Goal: Navigation & Orientation: Find specific page/section

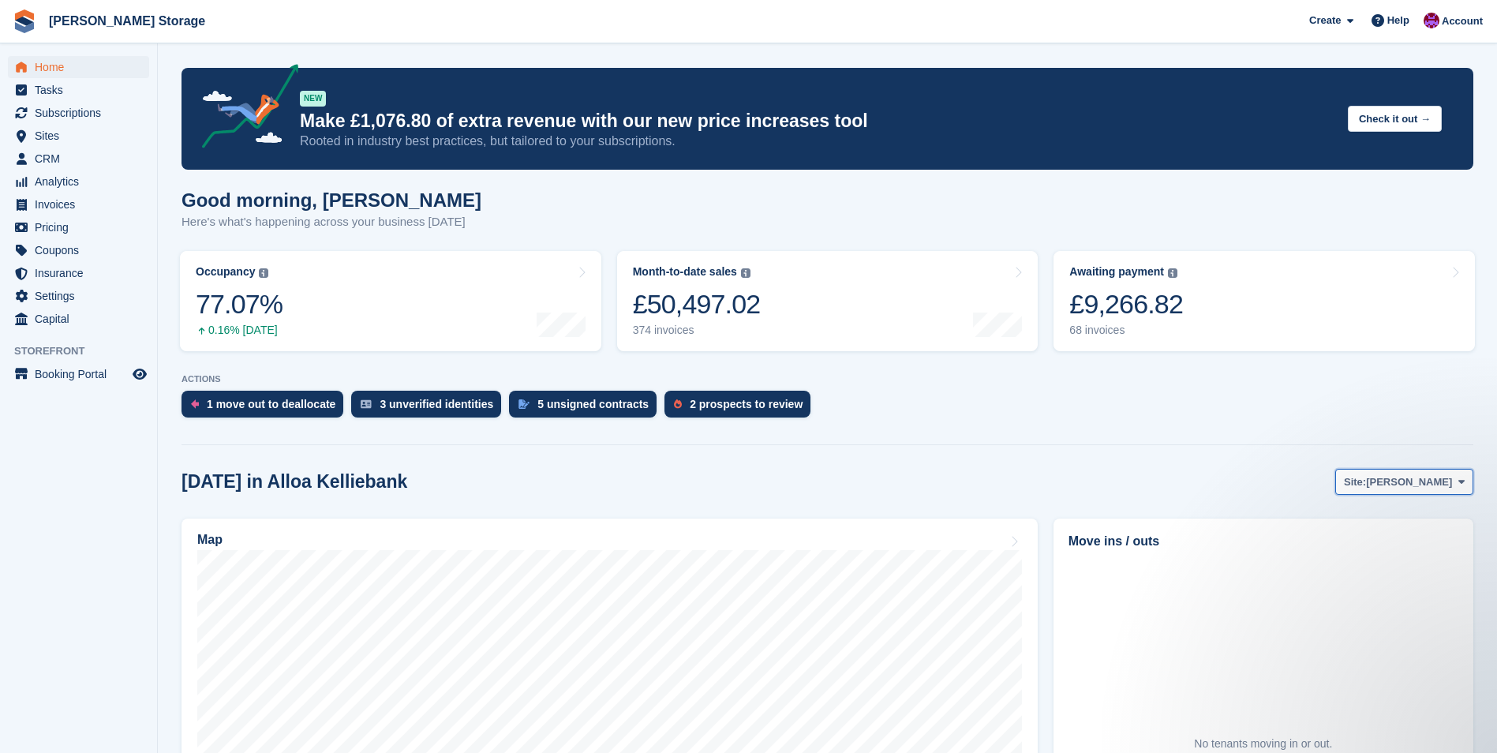
click at [1389, 484] on span "Alloa Kelliebank" at bounding box center [1409, 482] width 86 height 16
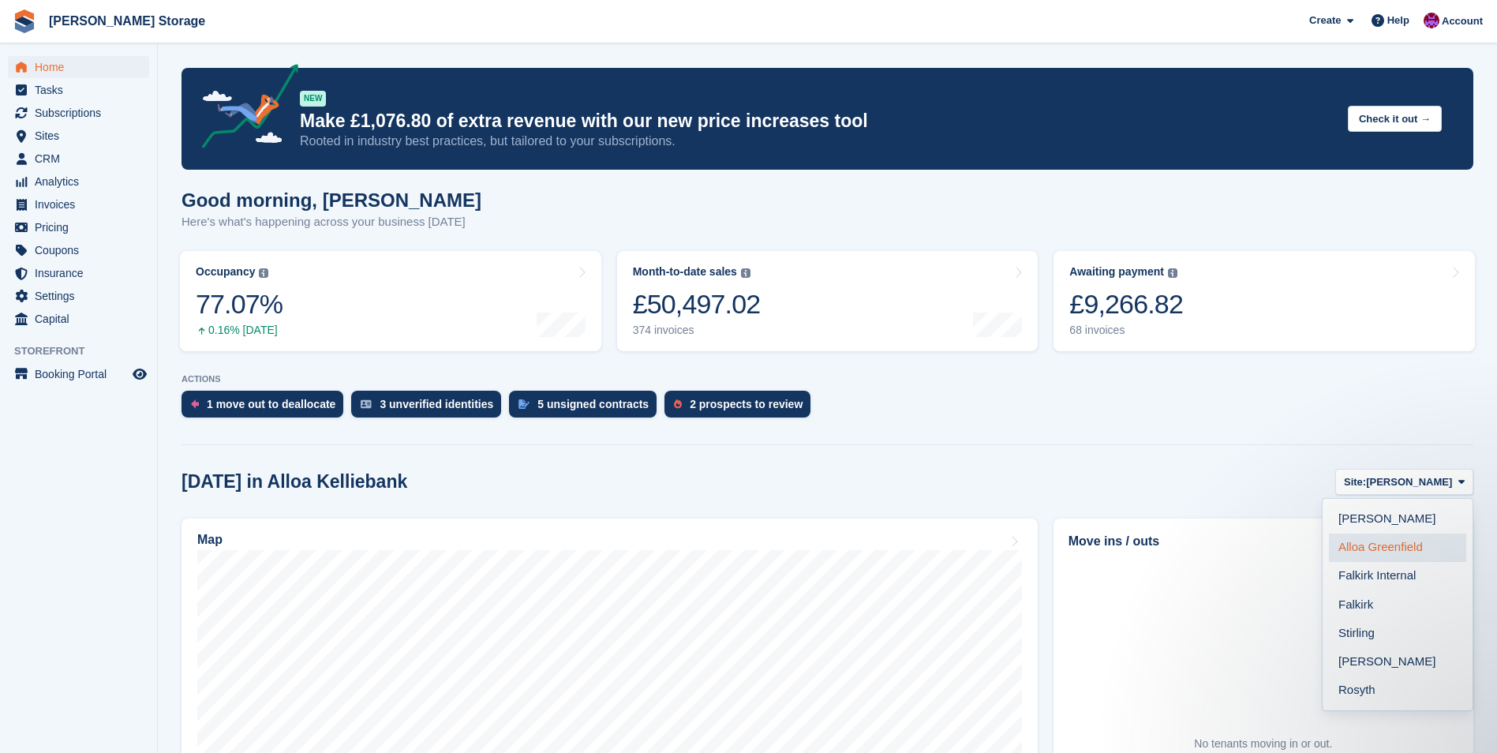
click at [1366, 546] on link "Alloa Greenfield" at bounding box center [1397, 548] width 137 height 28
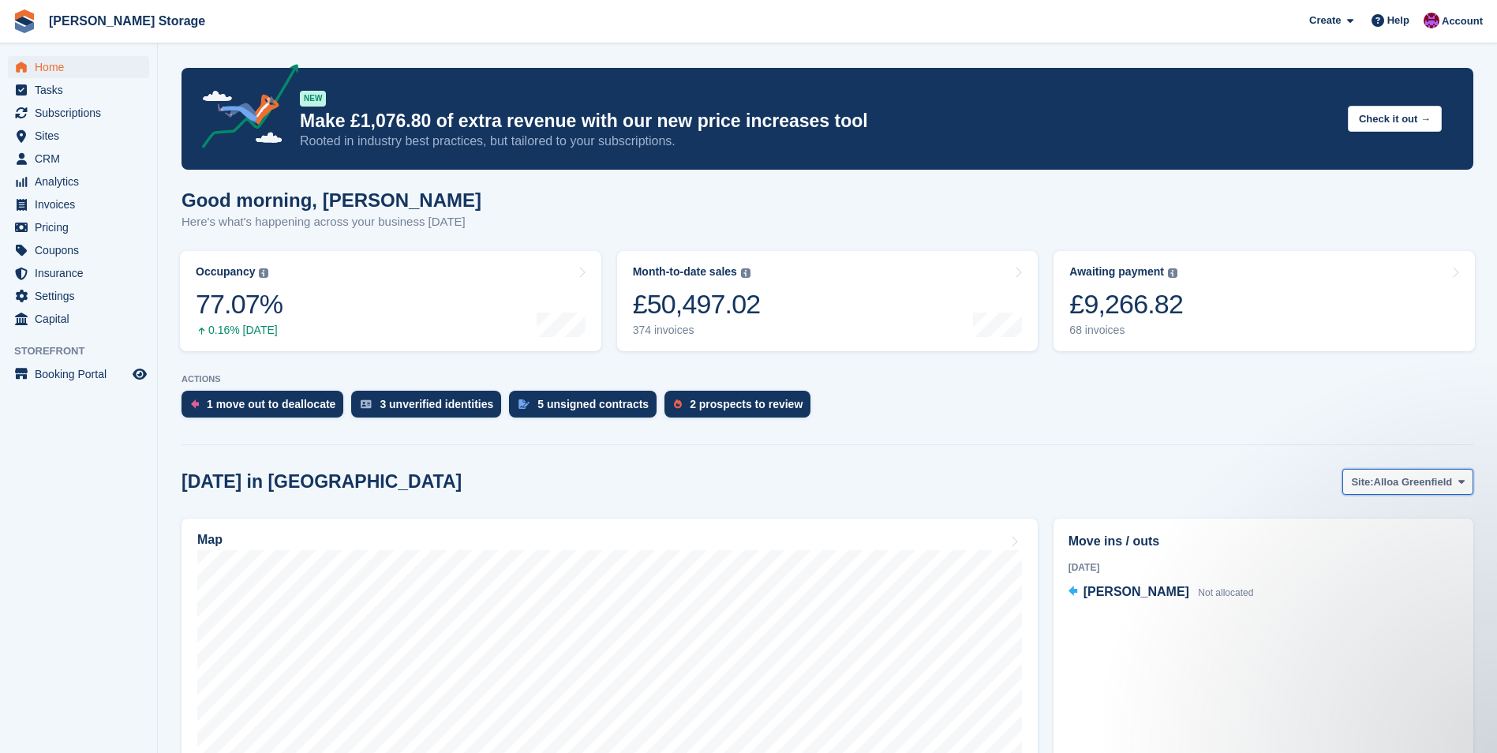
click at [1390, 481] on span "Alloa Greenfield" at bounding box center [1413, 482] width 79 height 16
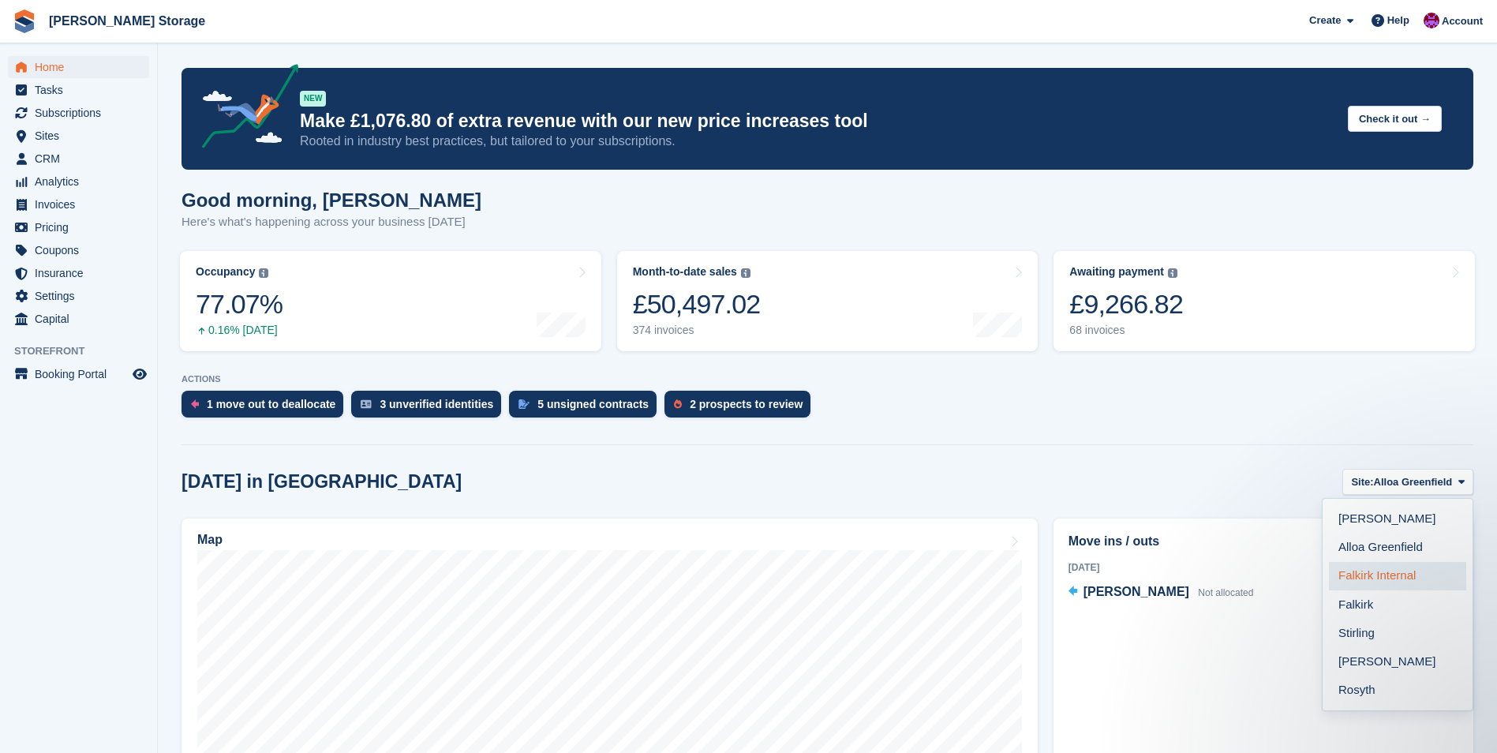
click at [1371, 573] on link "Falkirk Internal" at bounding box center [1397, 576] width 137 height 28
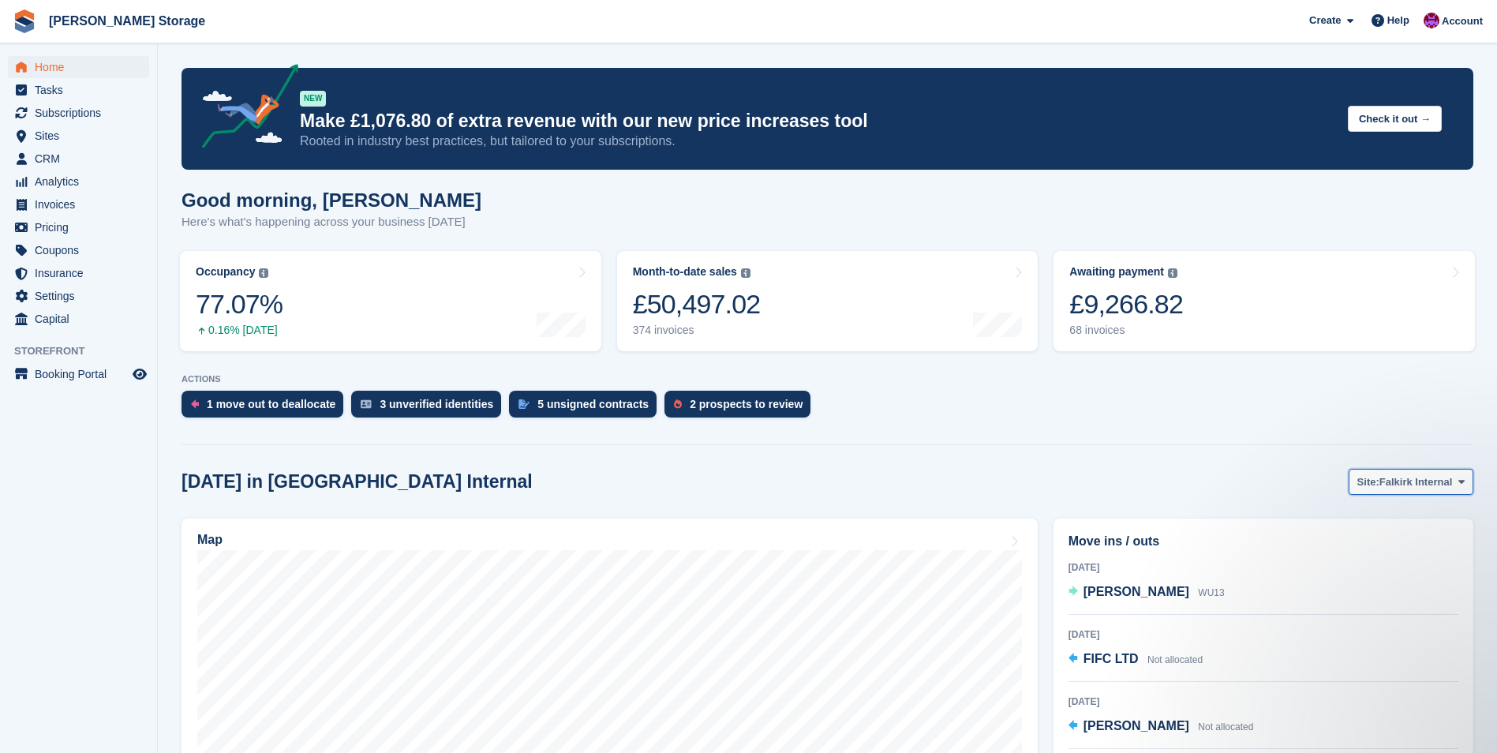
click at [1434, 481] on span "Falkirk Internal" at bounding box center [1416, 482] width 73 height 16
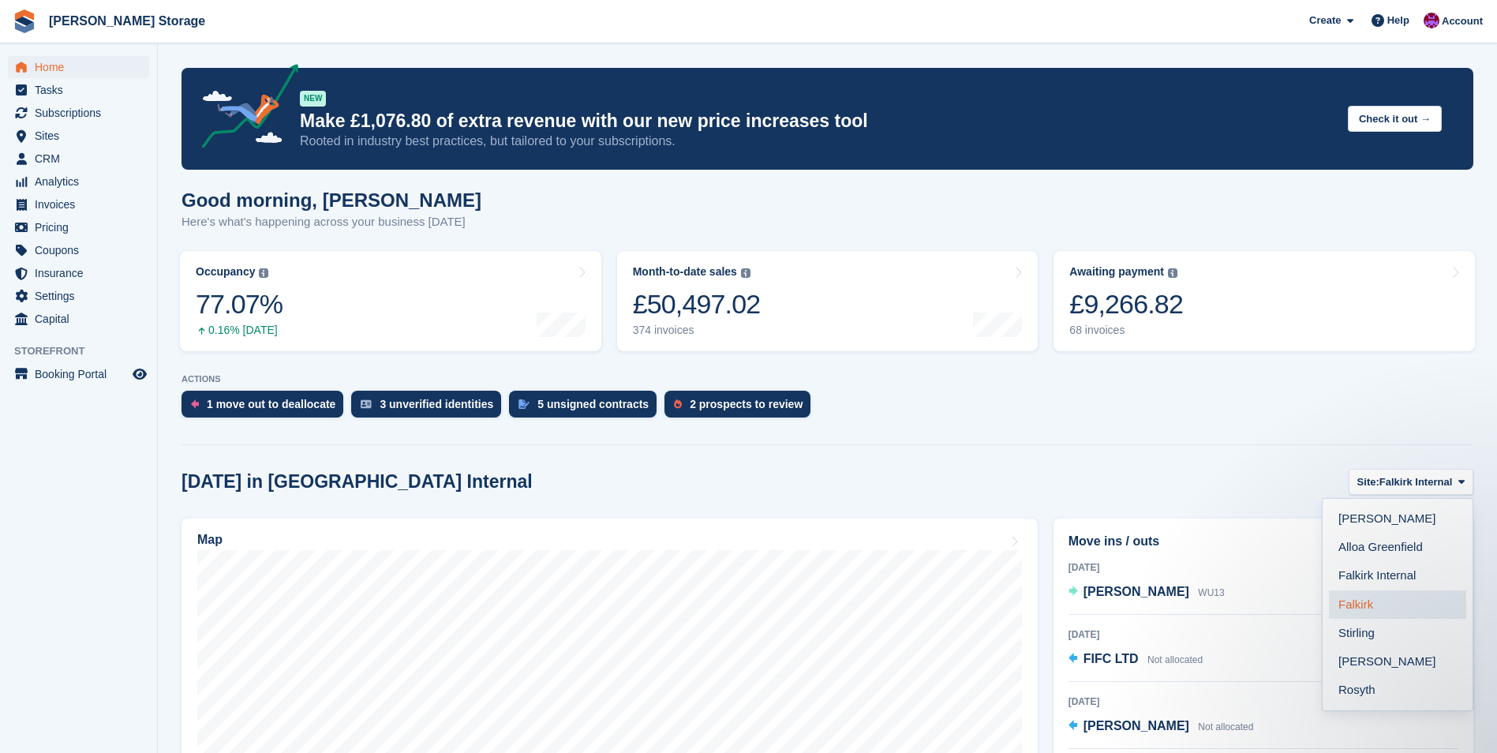
click at [1376, 605] on link "Falkirk" at bounding box center [1397, 604] width 137 height 28
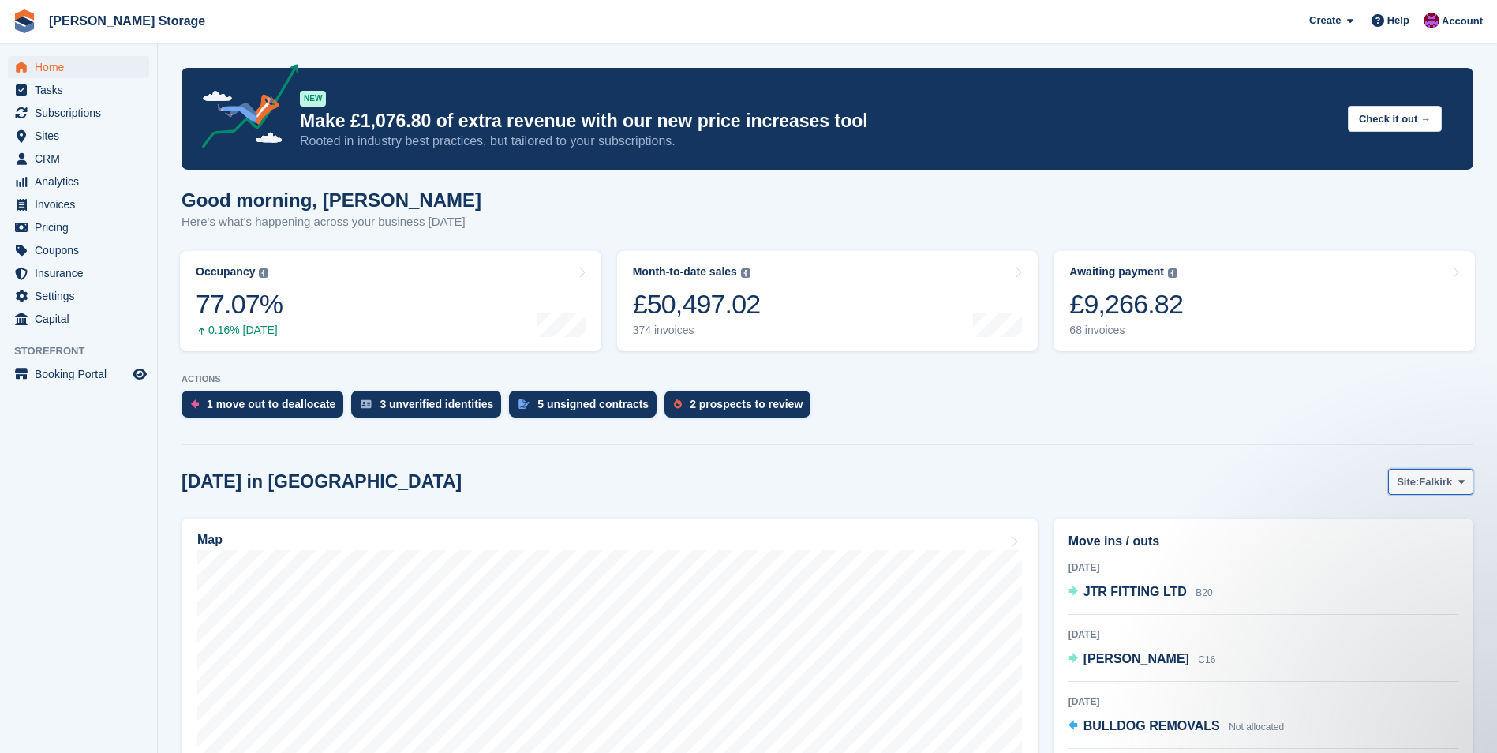
click at [1430, 479] on span "Falkirk" at bounding box center [1435, 482] width 33 height 16
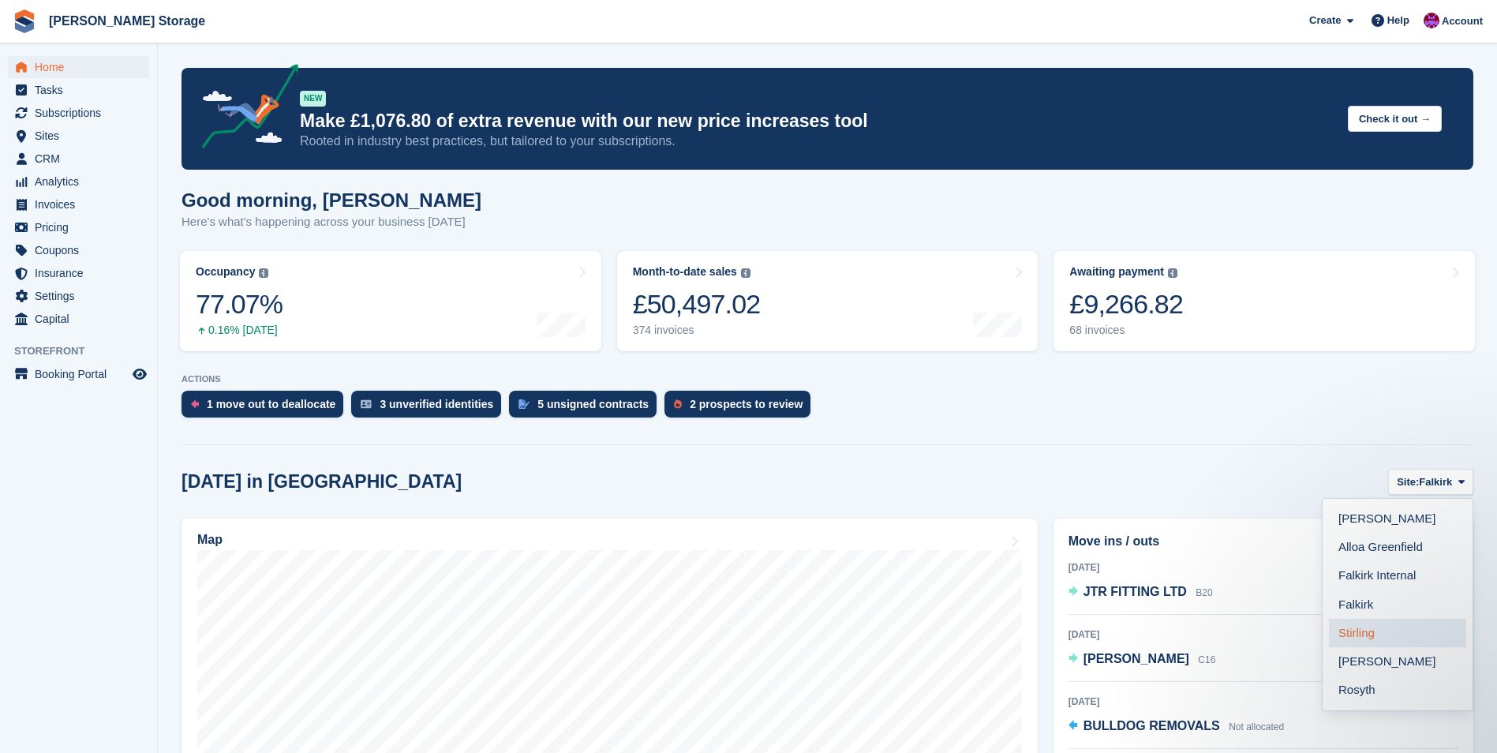
click at [1388, 635] on link "Stirling" at bounding box center [1397, 633] width 137 height 28
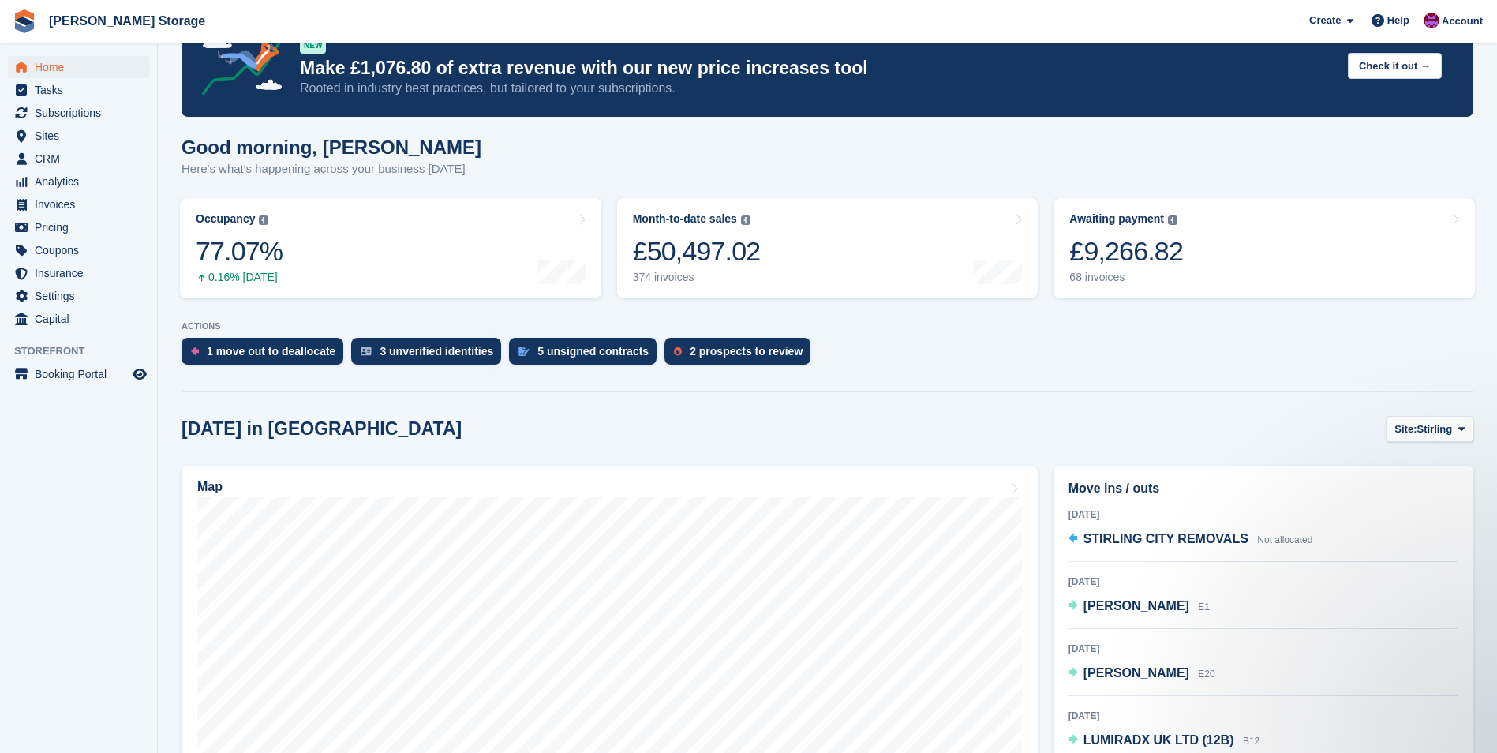
scroll to position [158, 0]
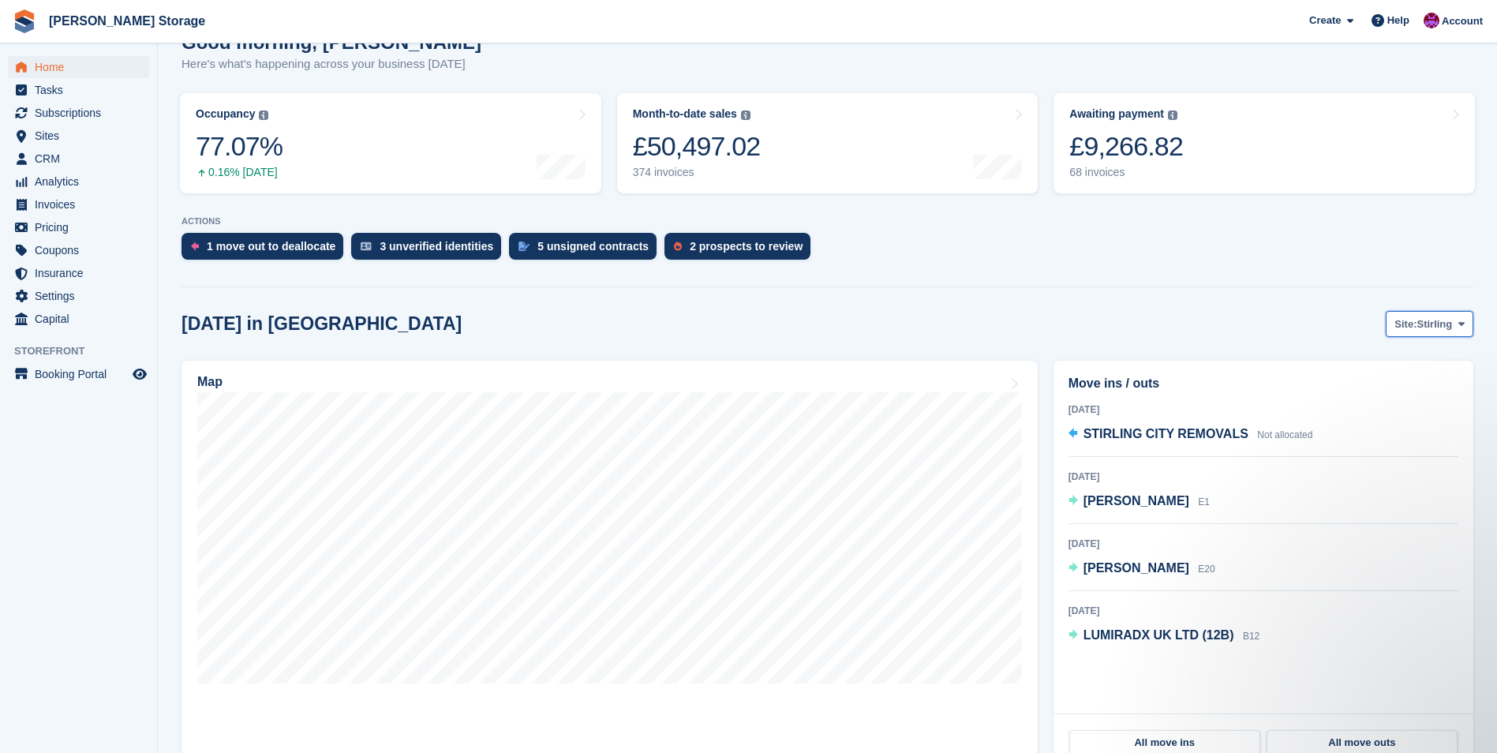
click at [1441, 334] on button "Site: Stirling" at bounding box center [1430, 324] width 88 height 26
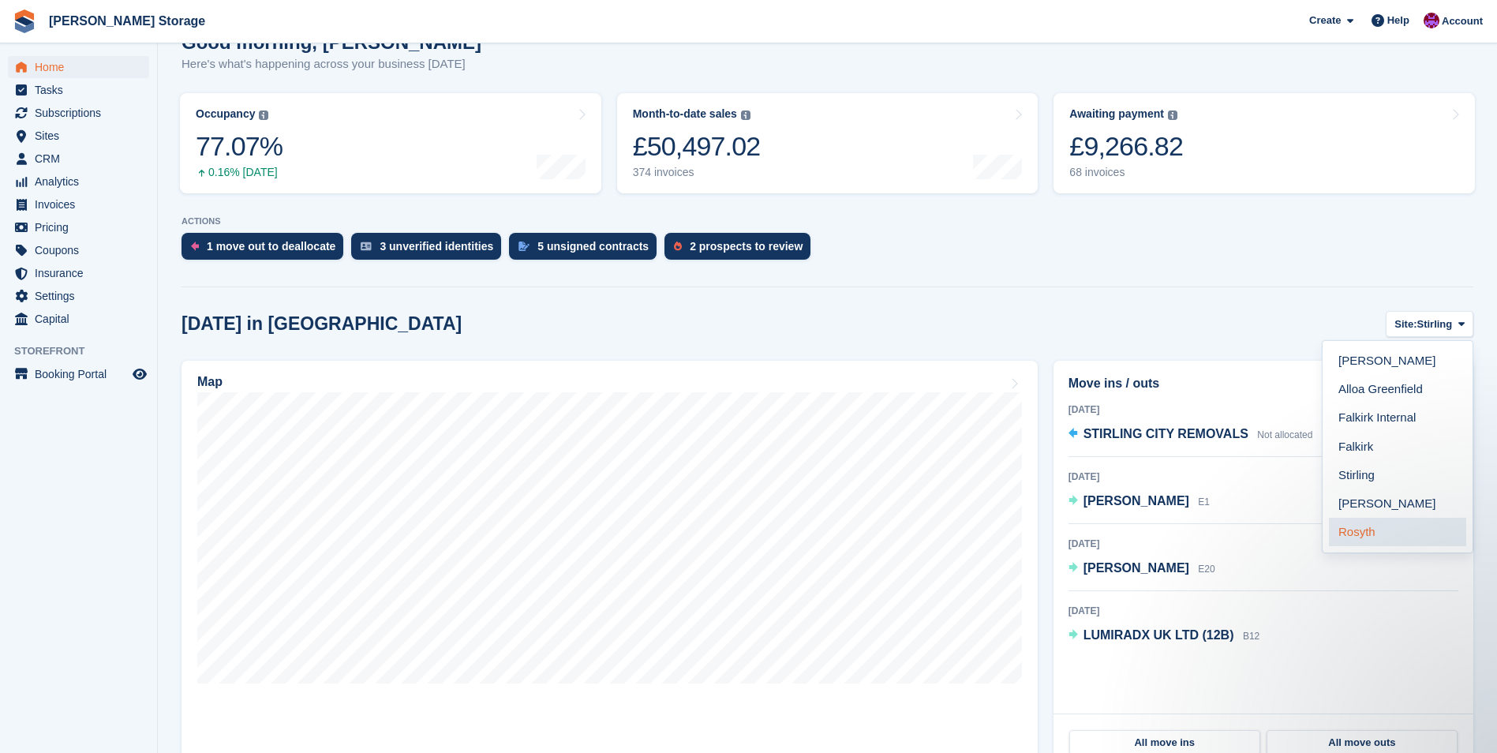
click at [1357, 538] on link "Rosyth" at bounding box center [1397, 532] width 137 height 28
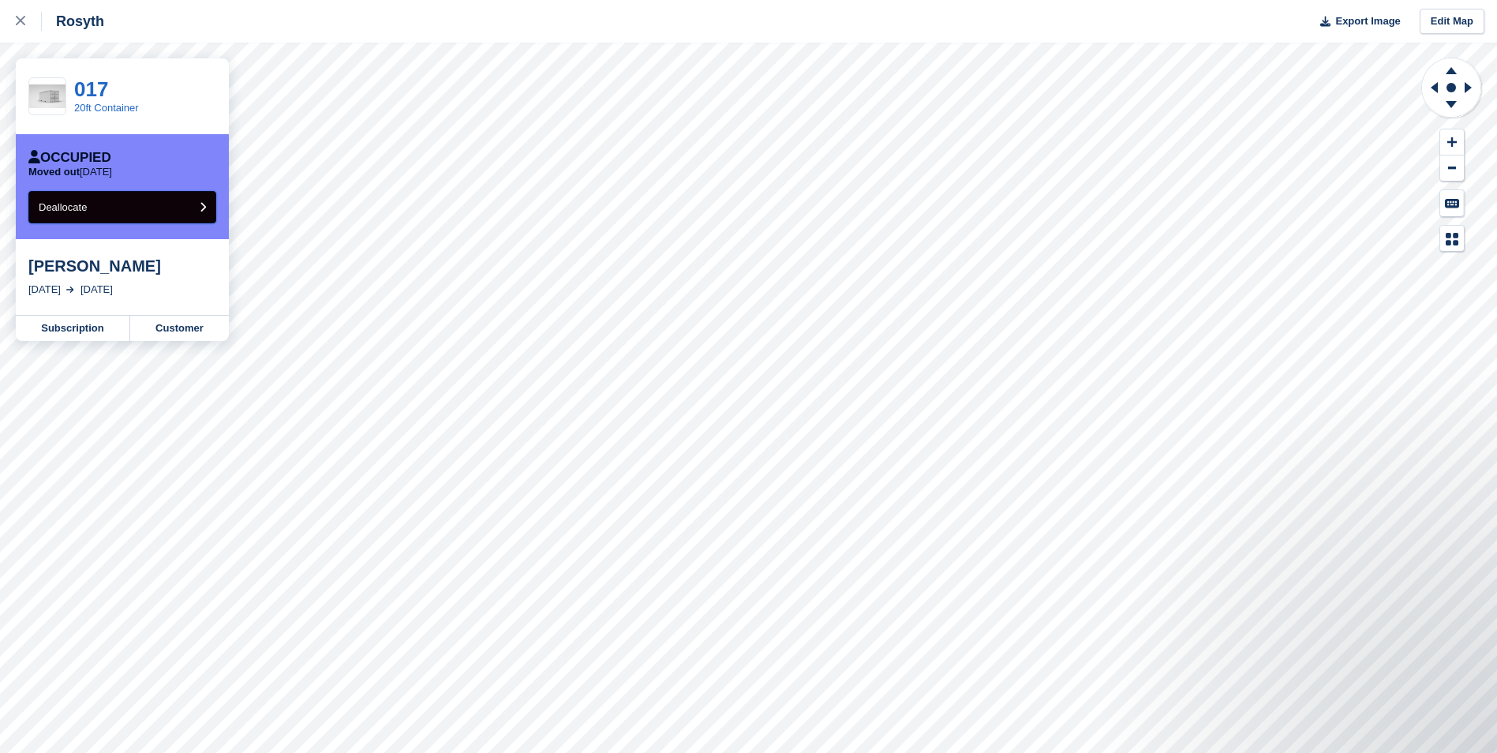
click at [129, 210] on button "Deallocate" at bounding box center [122, 207] width 188 height 32
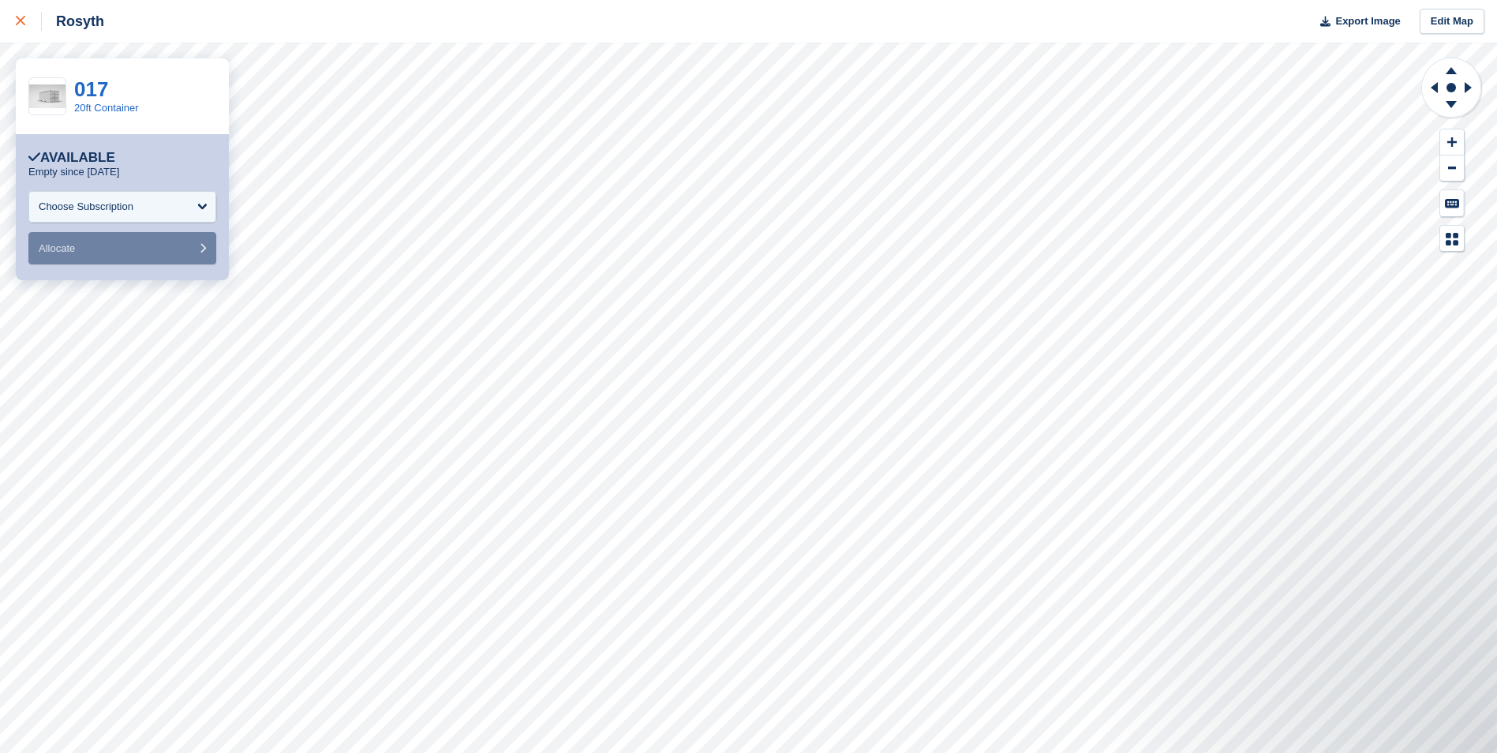
click at [18, 17] on icon at bounding box center [20, 20] width 9 height 9
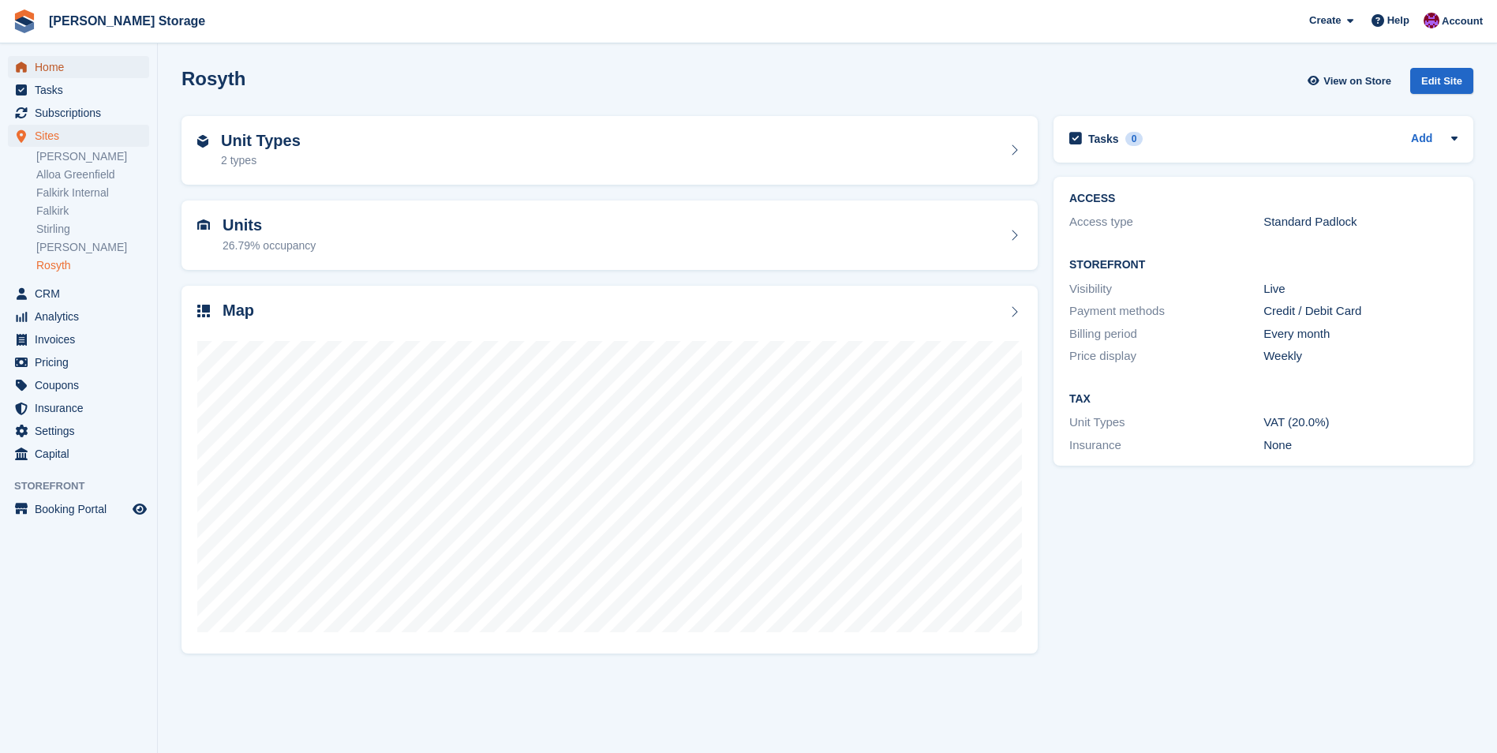
click at [49, 68] on span "Home" at bounding box center [82, 67] width 95 height 22
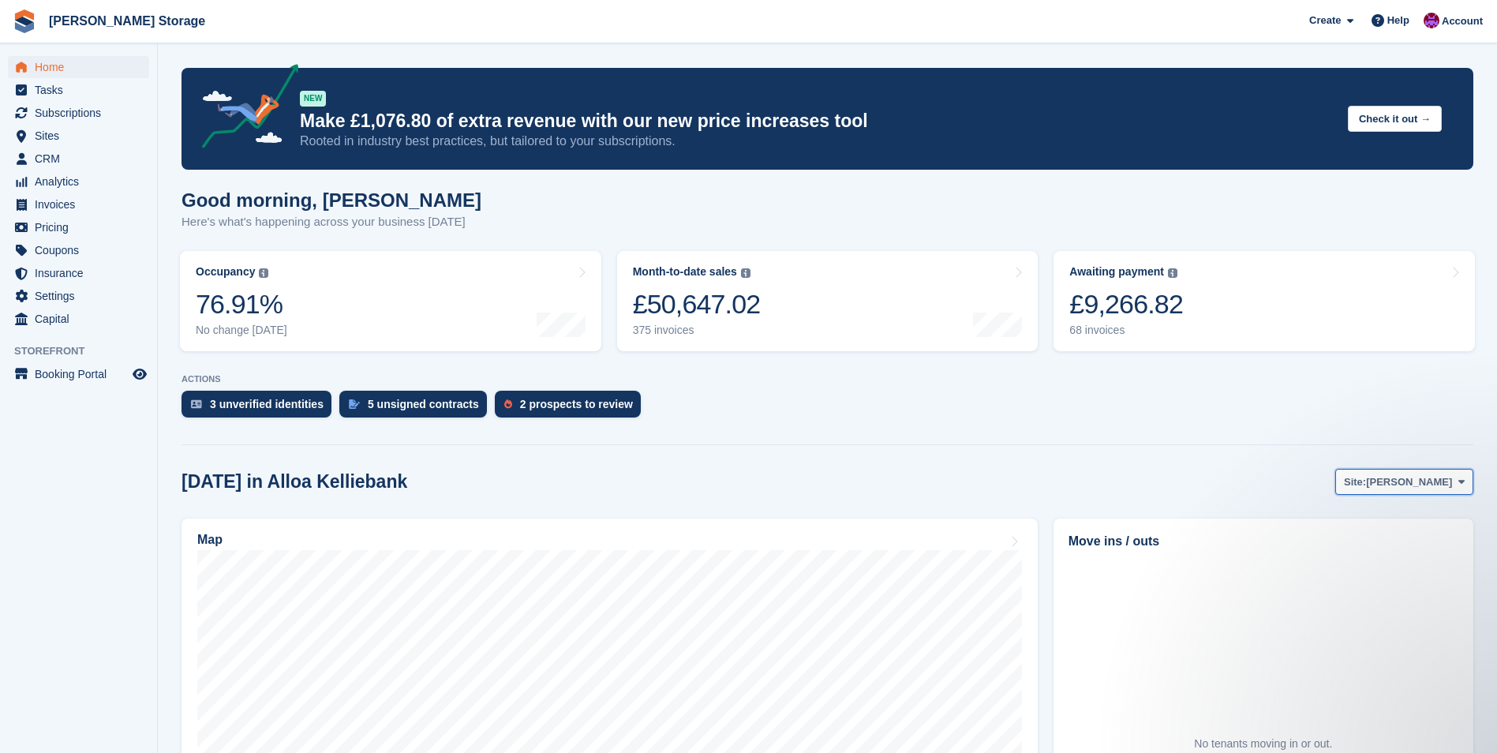
click at [1456, 483] on span at bounding box center [1462, 481] width 13 height 13
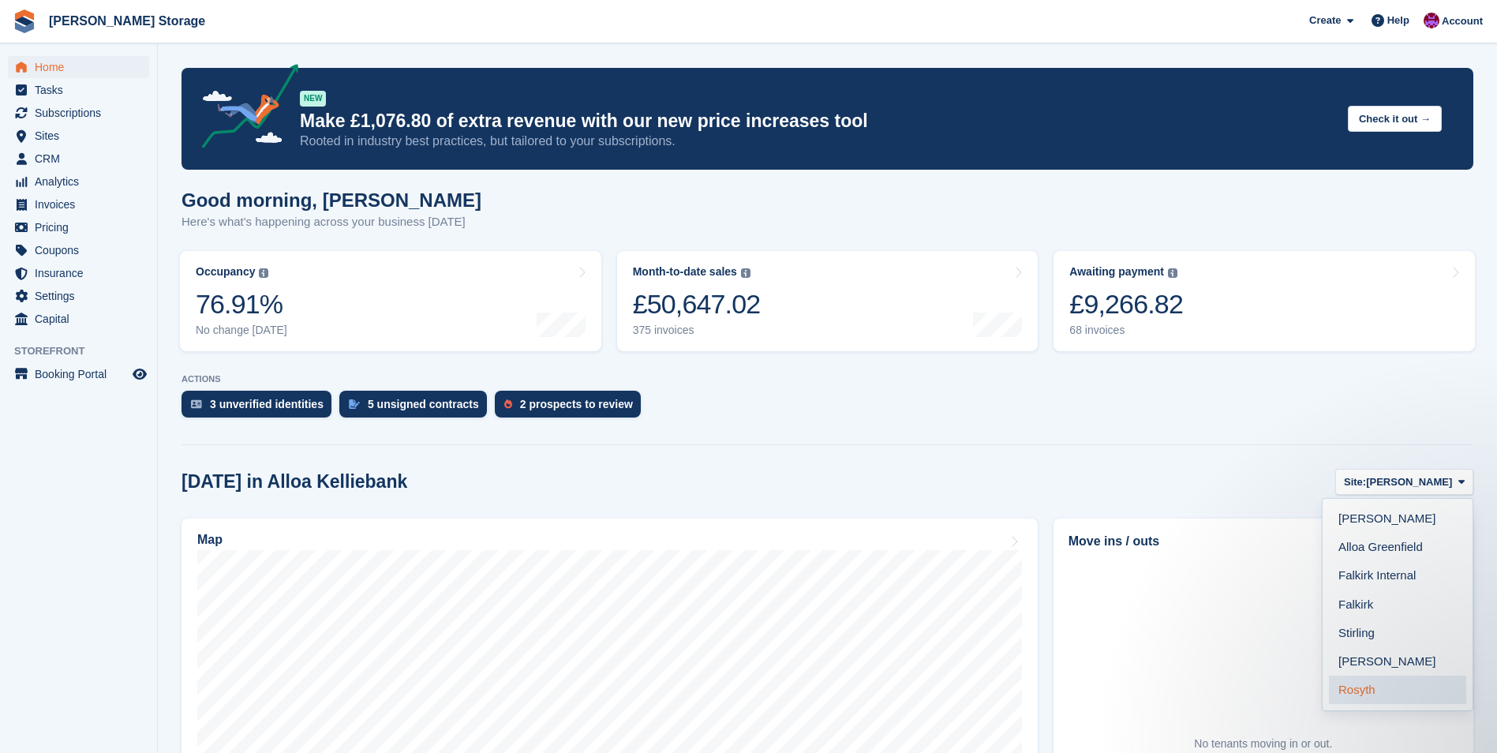
click at [1357, 683] on link "Rosyth" at bounding box center [1397, 690] width 137 height 28
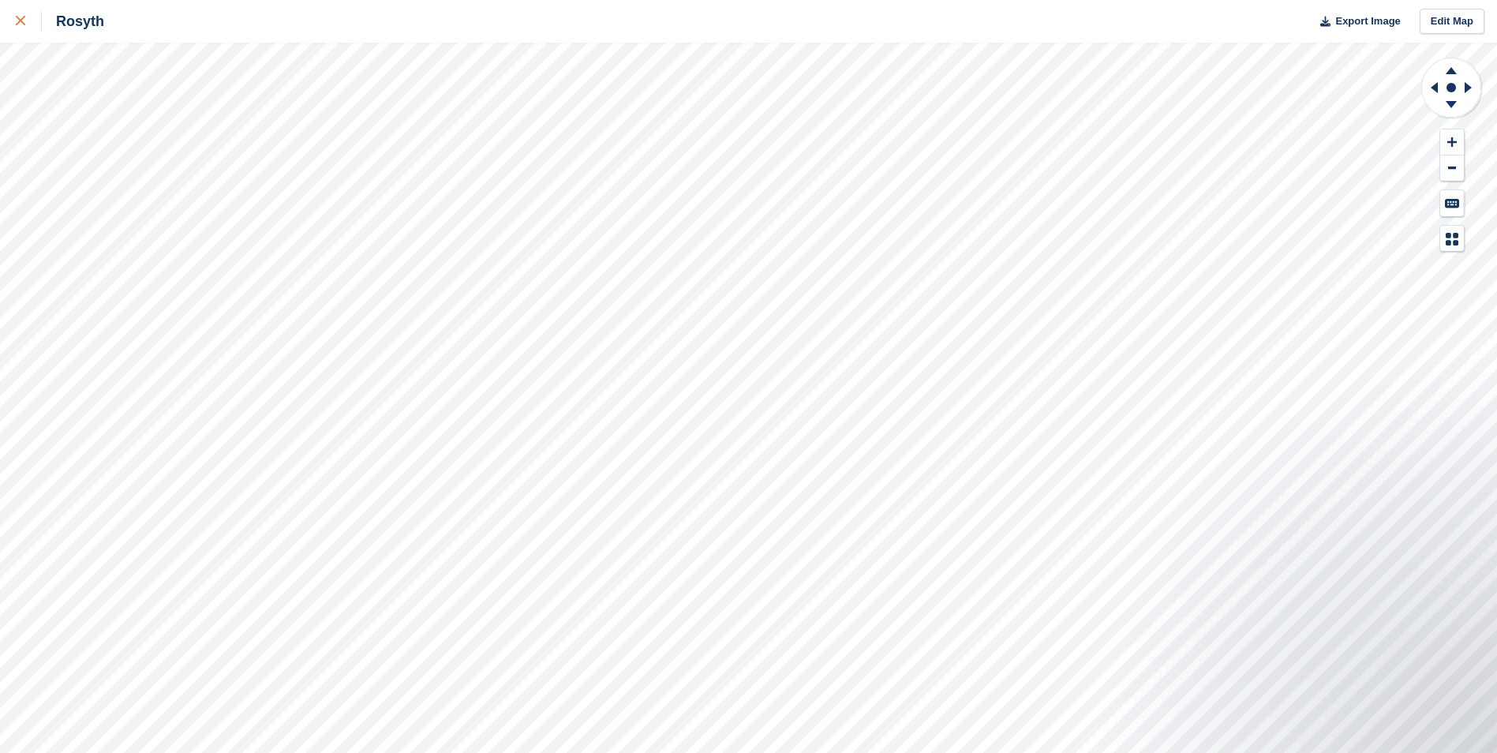
click at [13, 22] on link at bounding box center [21, 21] width 42 height 43
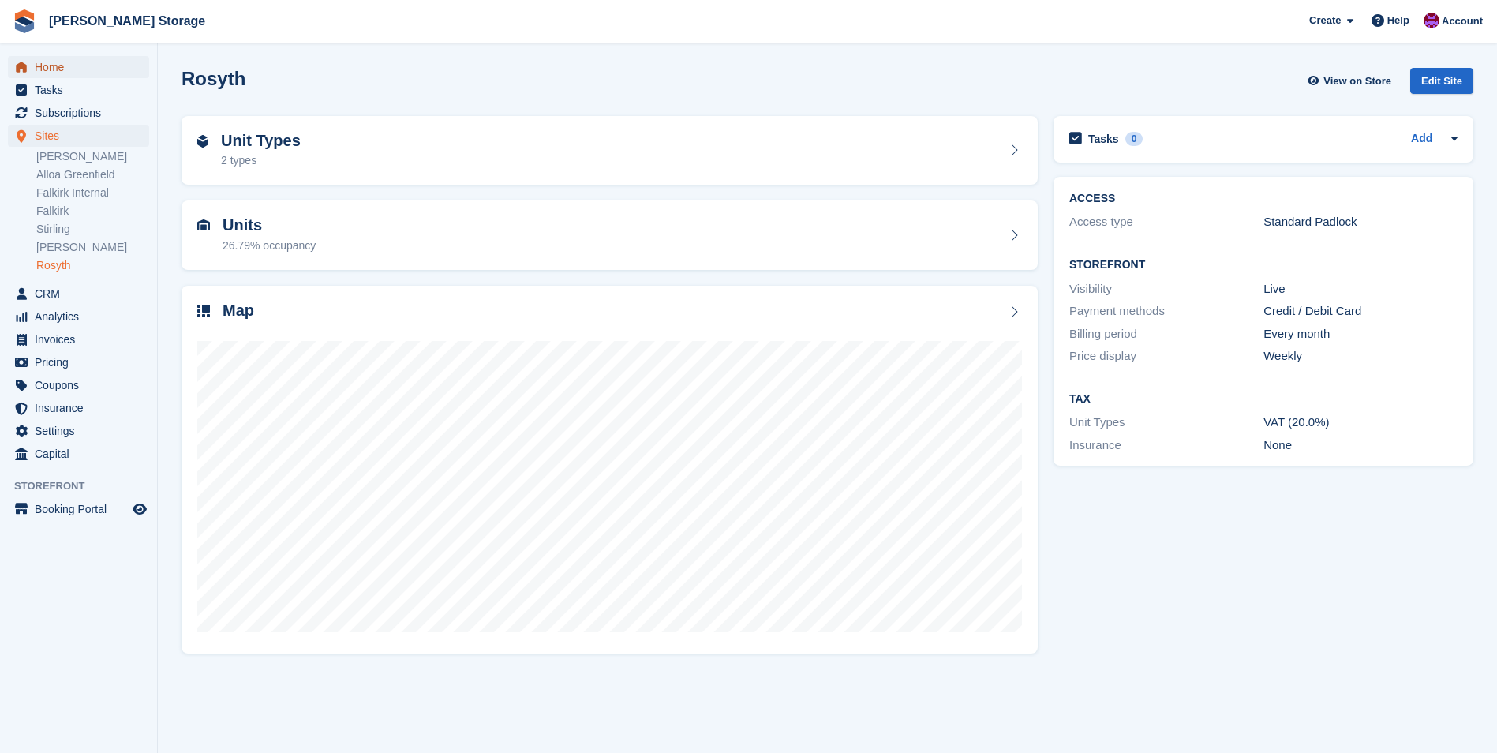
click at [46, 61] on span "Home" at bounding box center [82, 67] width 95 height 22
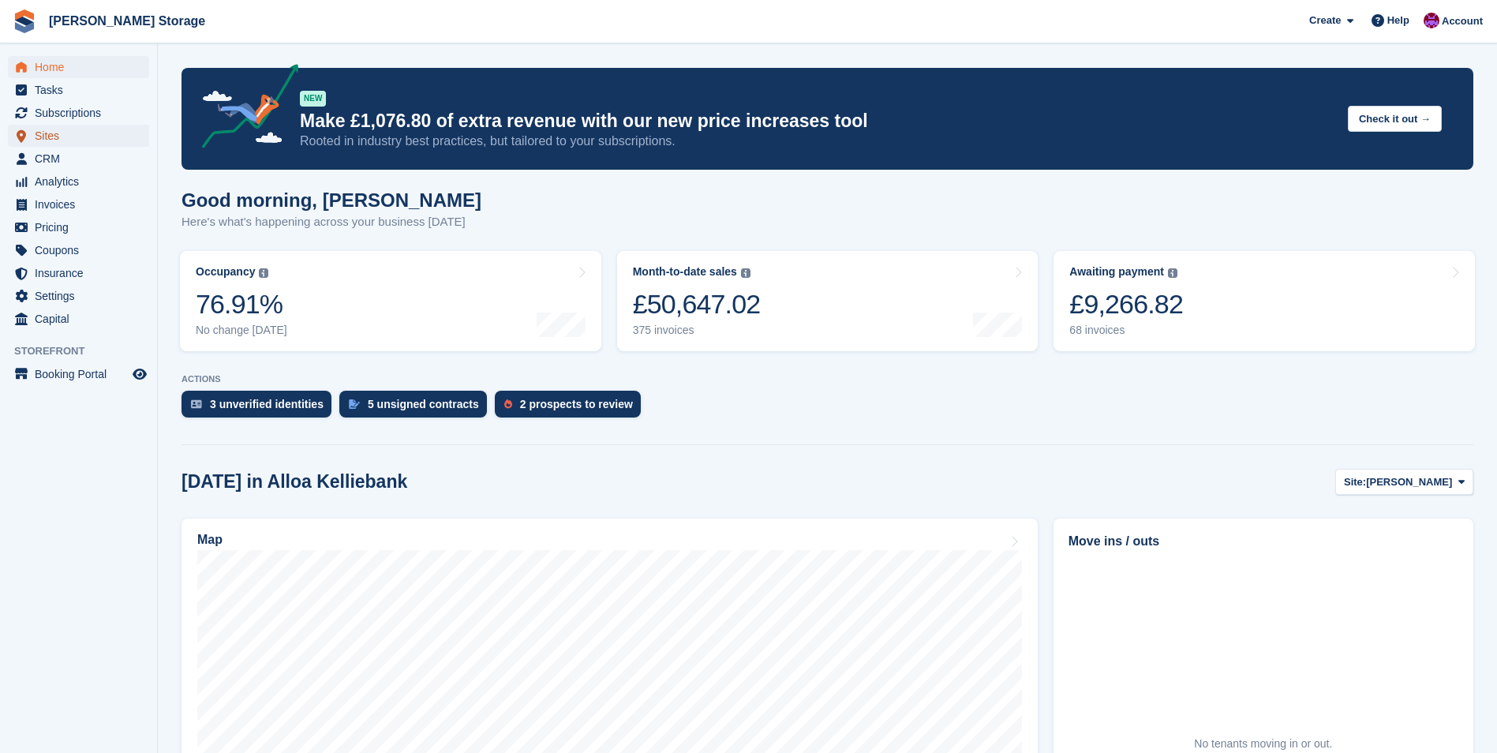
click at [40, 131] on span "Sites" at bounding box center [82, 136] width 95 height 22
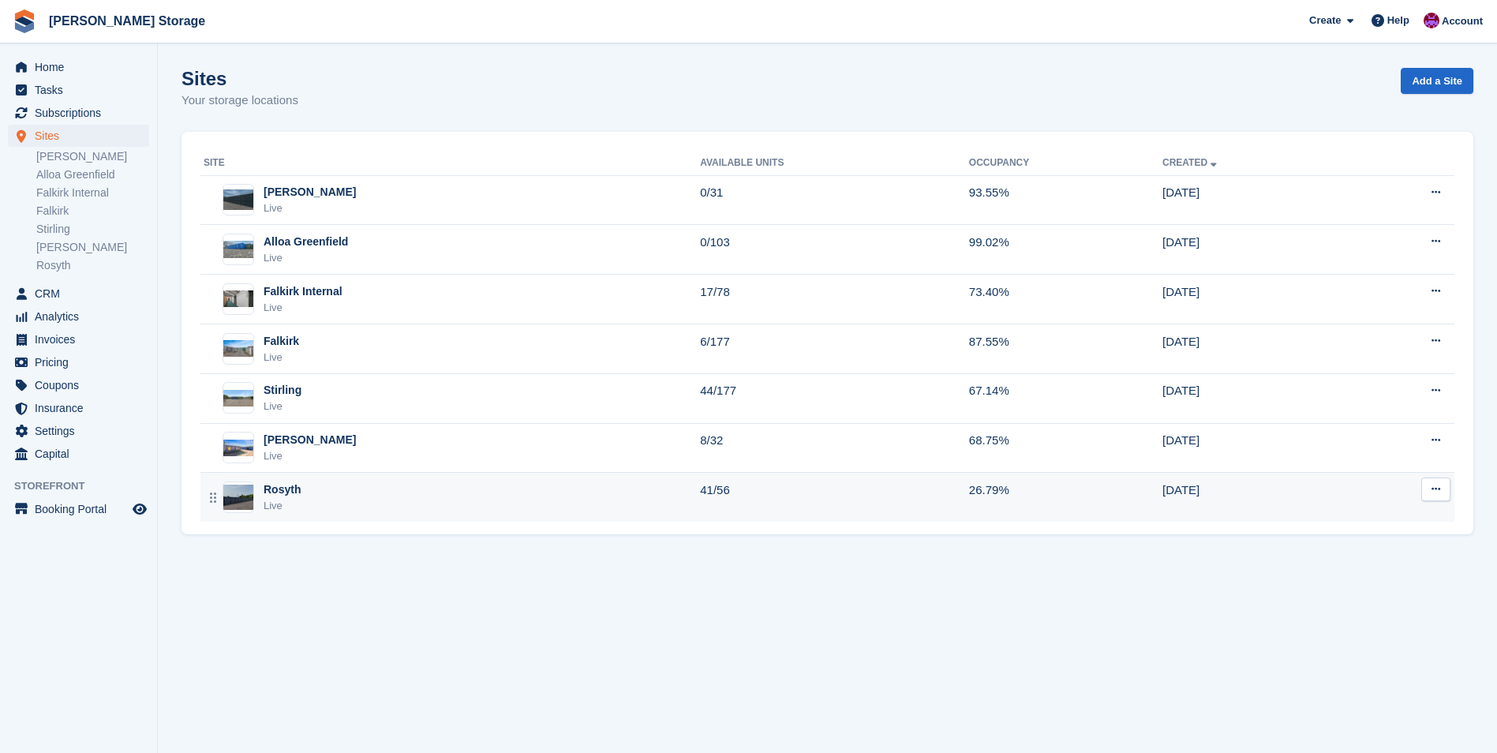
click at [388, 511] on div "Rosyth Live" at bounding box center [452, 497] width 496 height 32
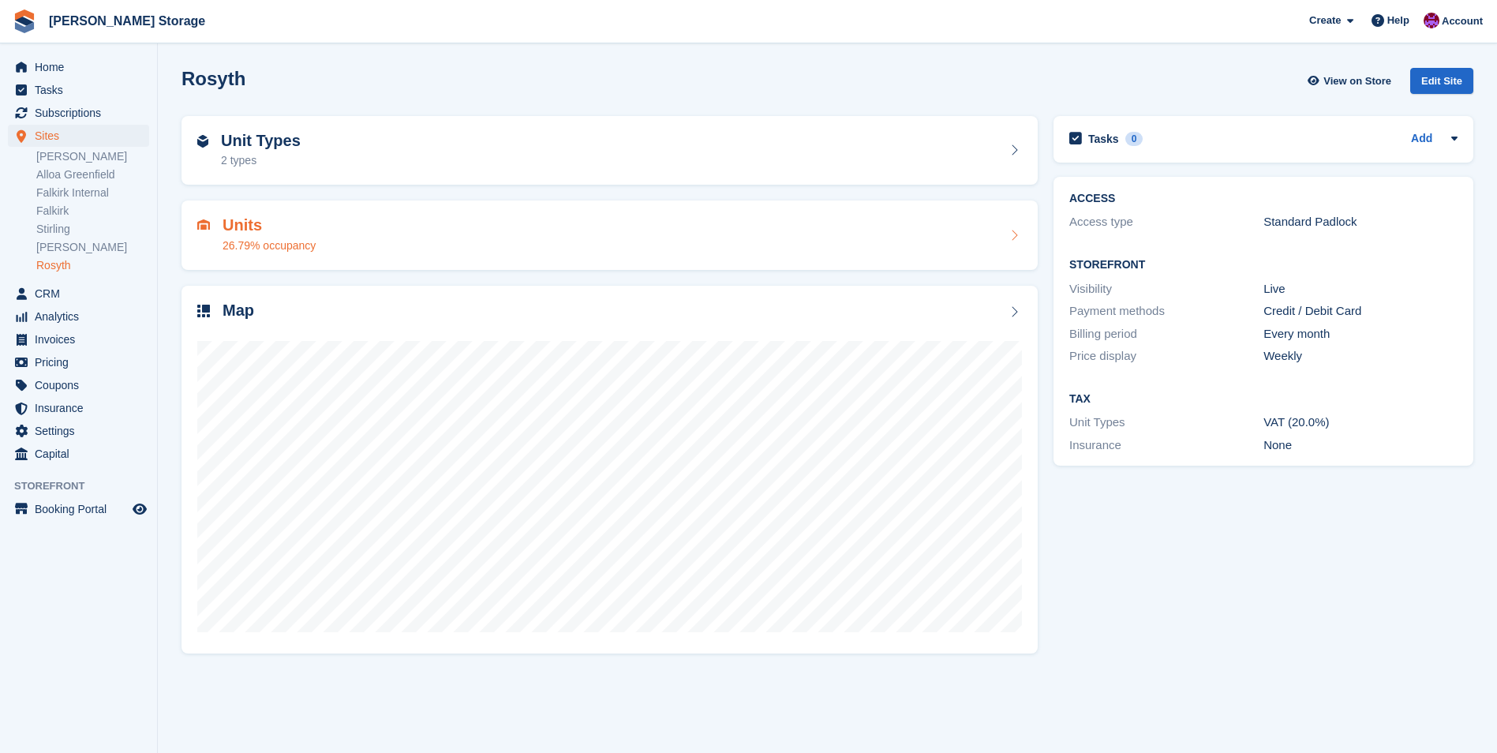
click at [444, 227] on div "Units 26.79% occupancy" at bounding box center [609, 235] width 825 height 38
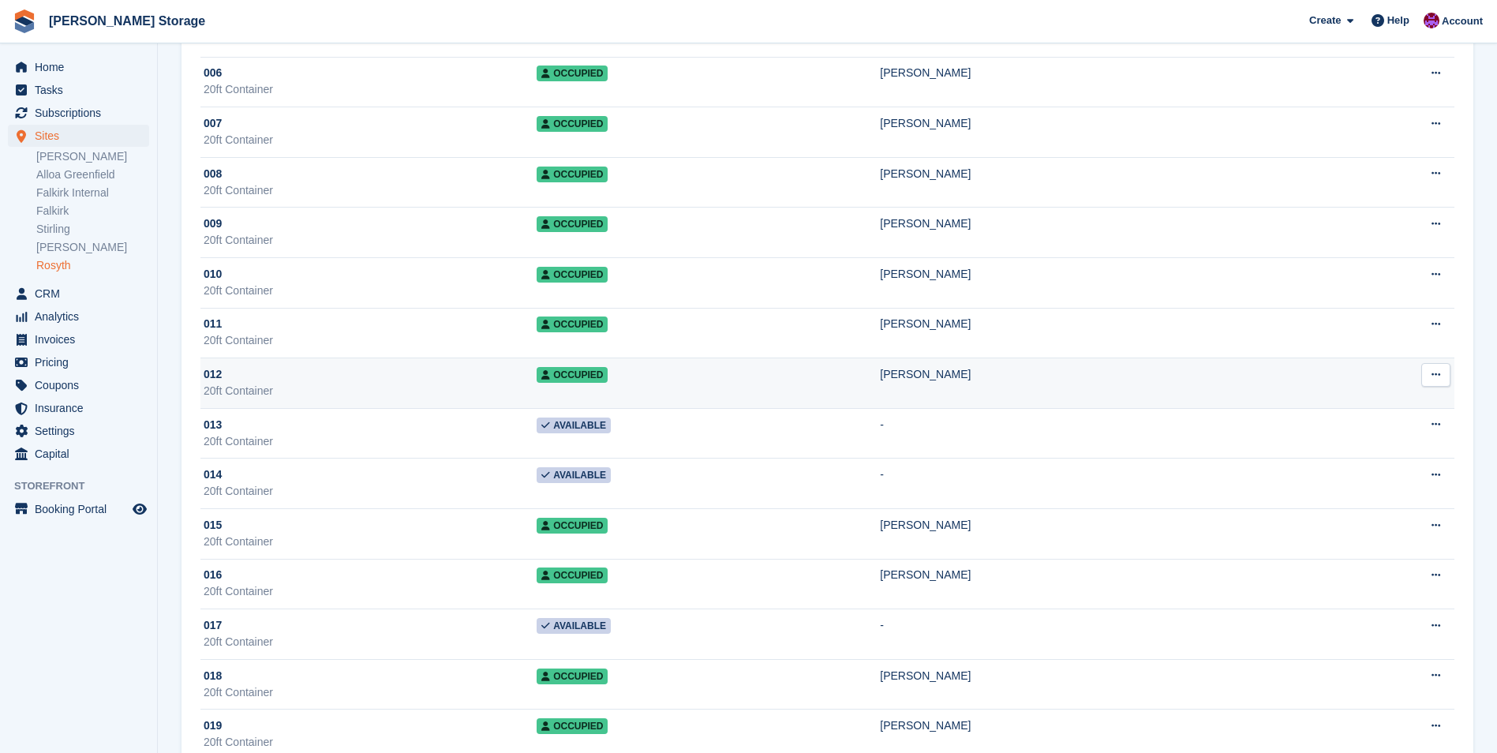
scroll to position [395, 0]
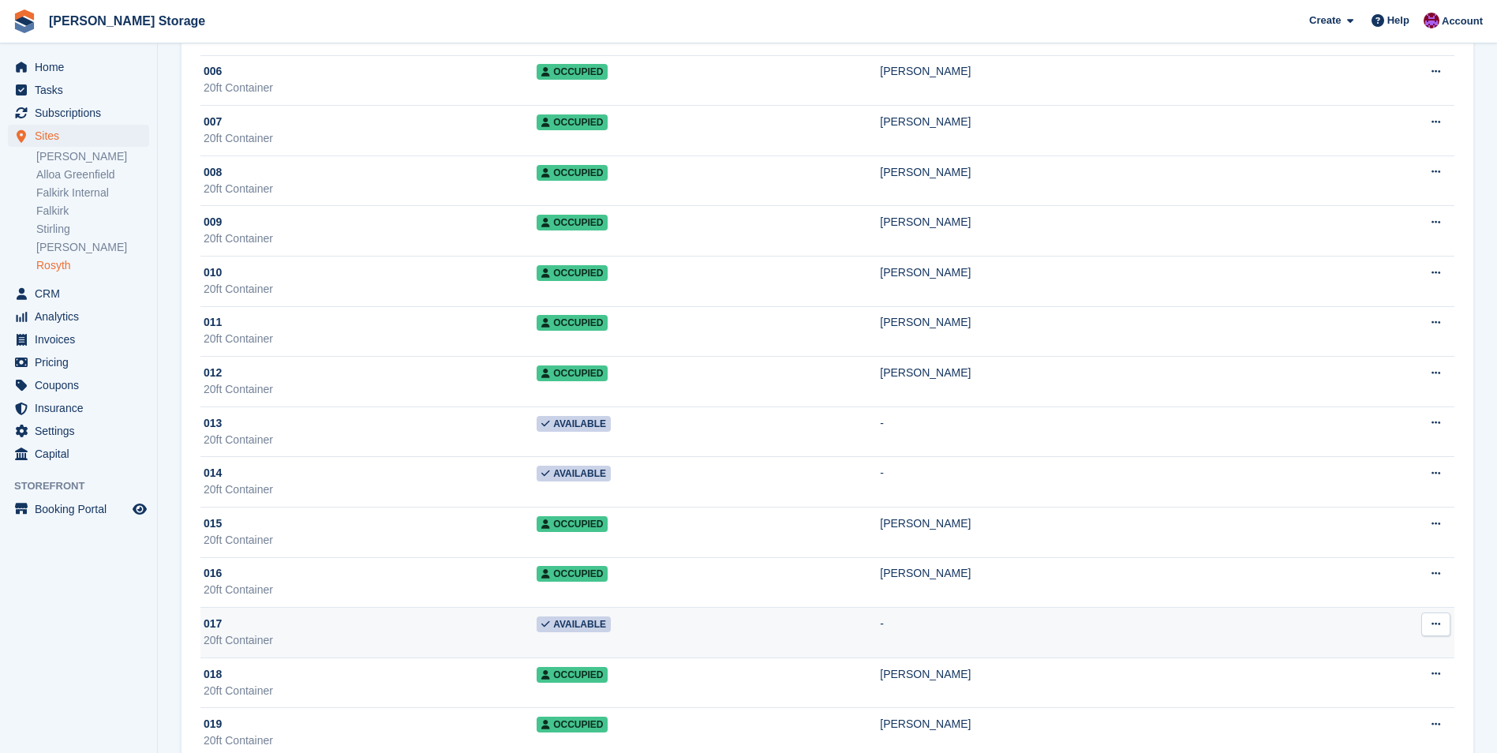
click at [448, 635] on div "20ft Container" at bounding box center [370, 640] width 333 height 17
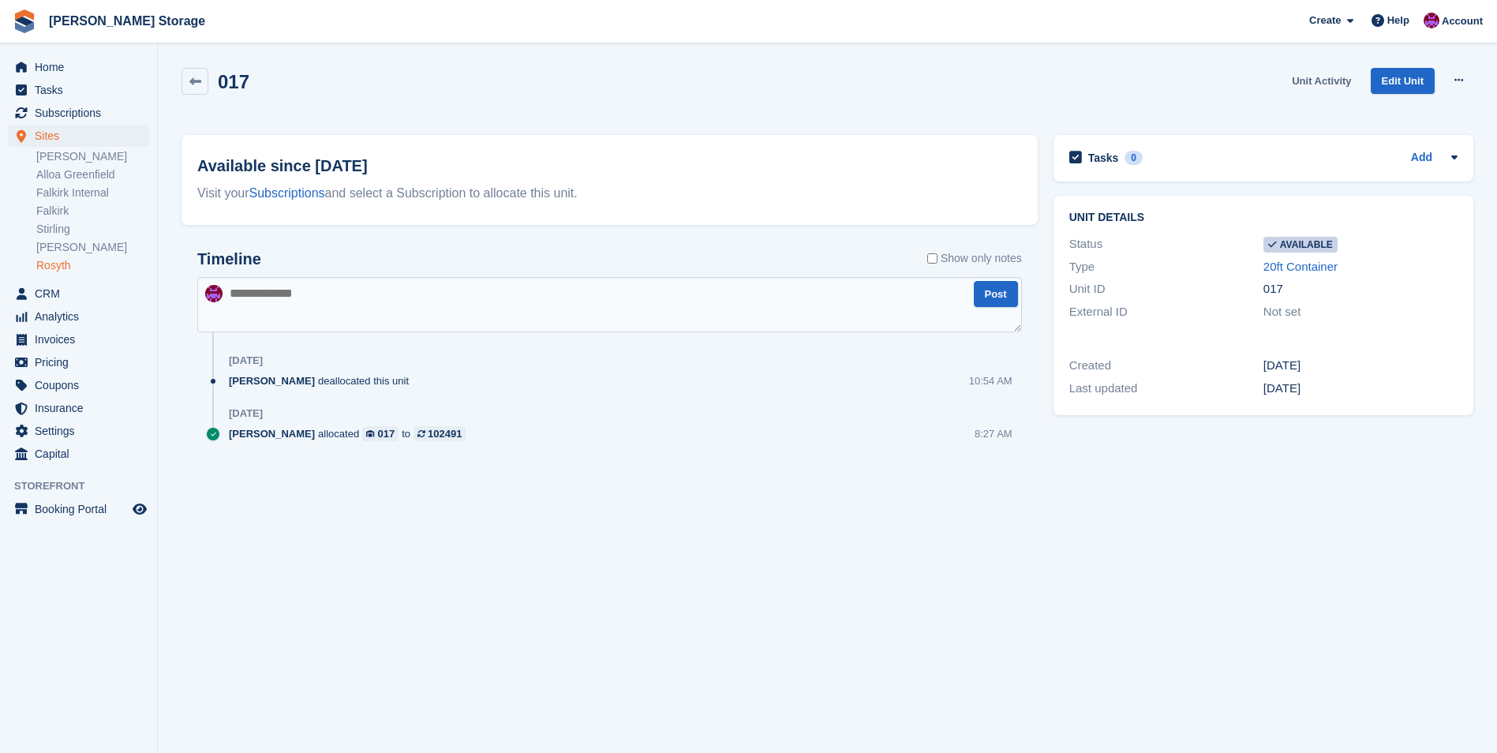
click at [1325, 87] on link "Unit Activity" at bounding box center [1322, 81] width 72 height 26
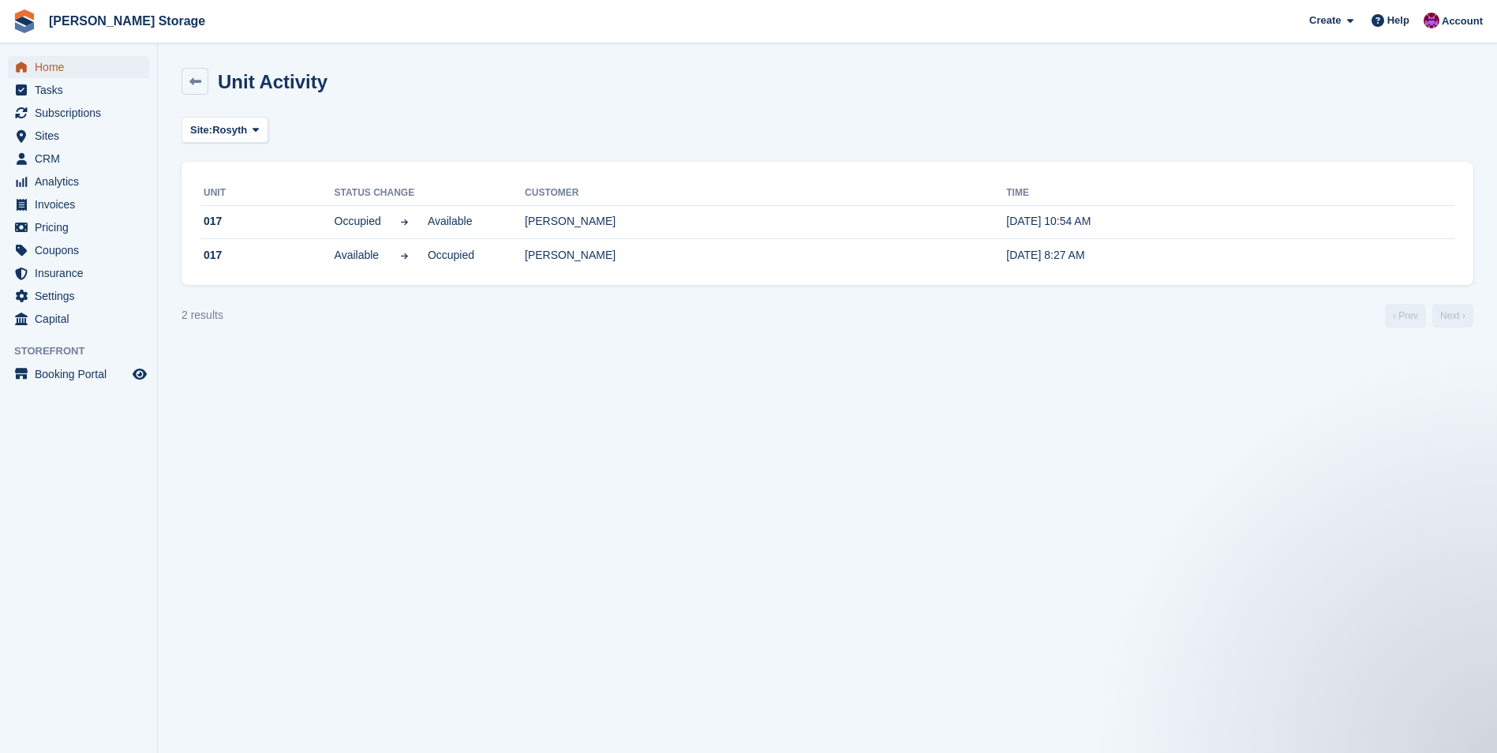
click at [60, 66] on span "Home" at bounding box center [82, 67] width 95 height 22
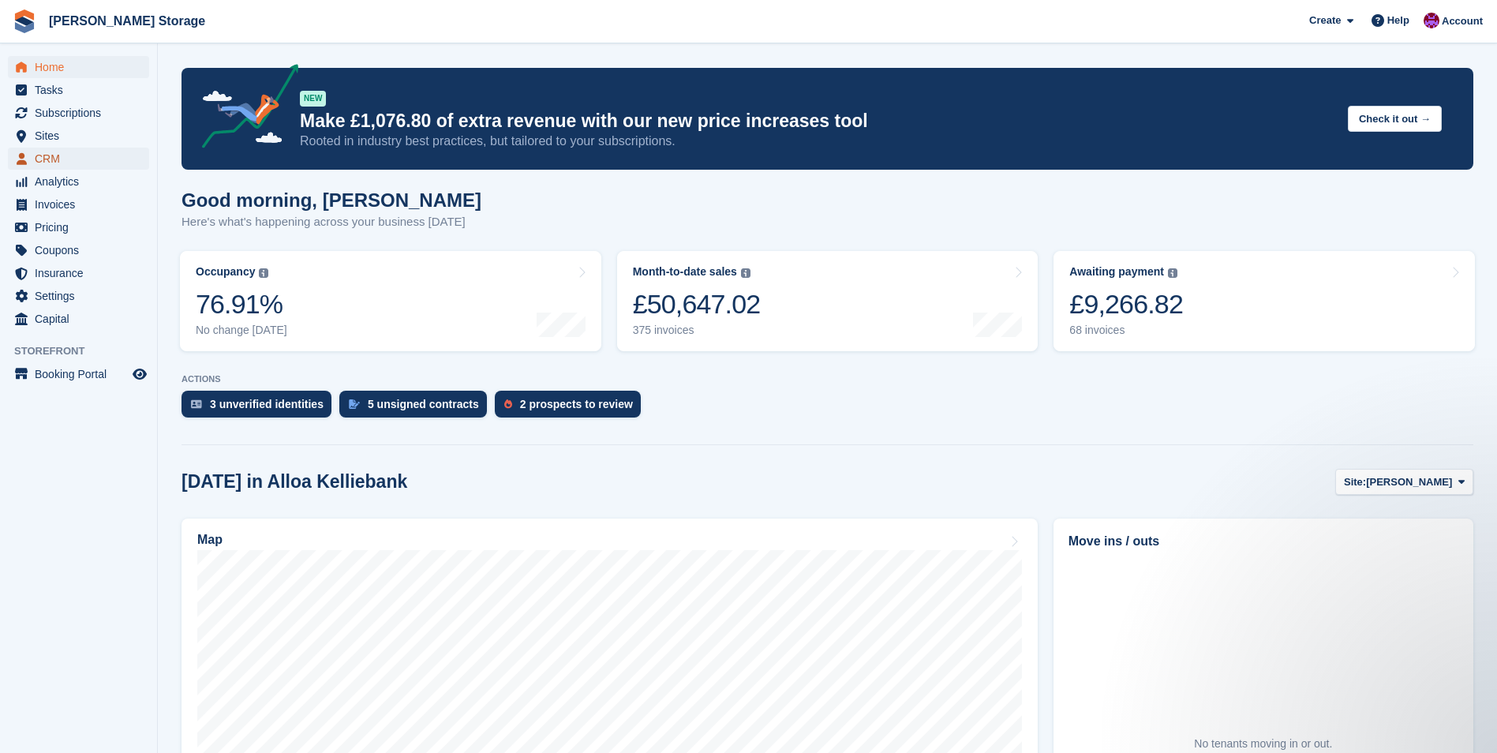
click at [47, 156] on span "CRM" at bounding box center [82, 159] width 95 height 22
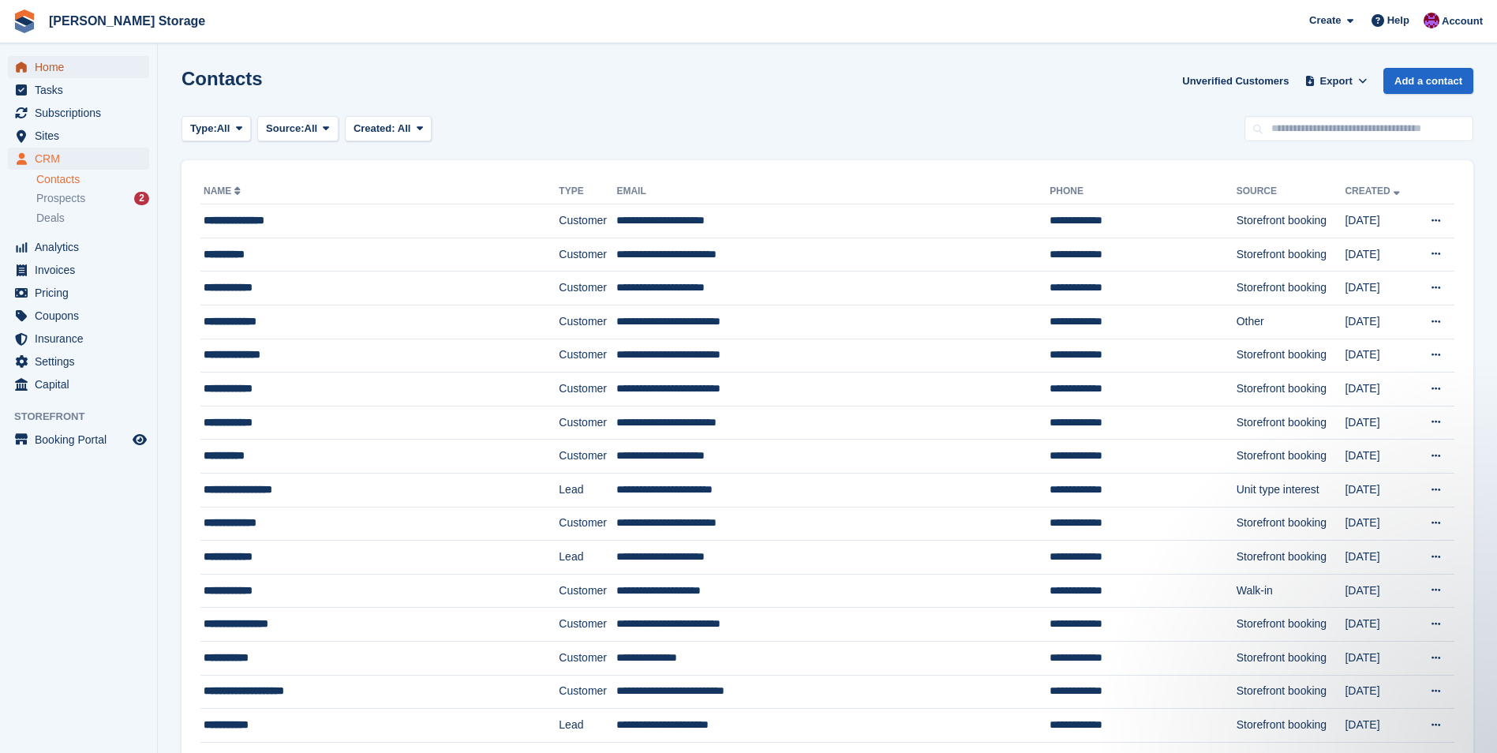
click at [48, 67] on span "Home" at bounding box center [82, 67] width 95 height 22
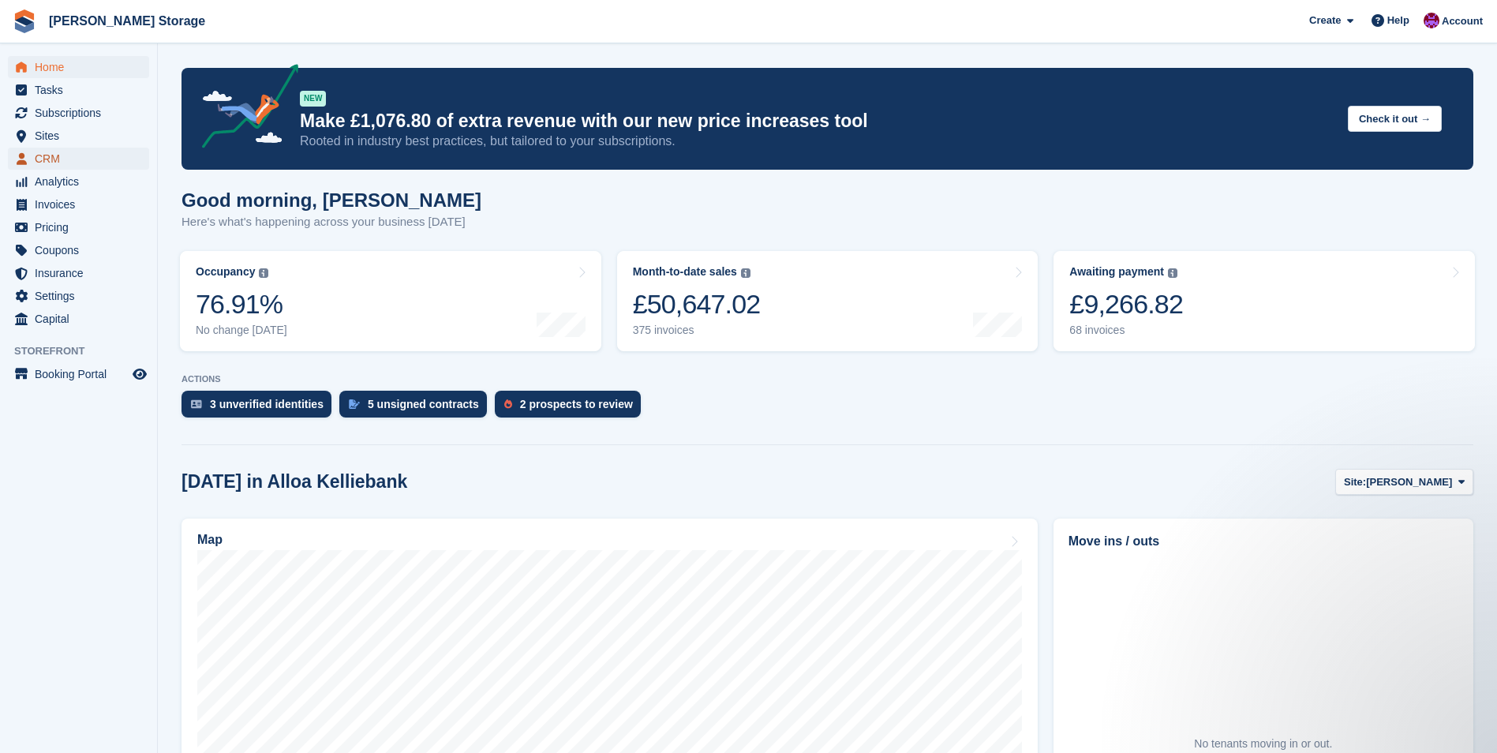
click at [41, 159] on span "CRM" at bounding box center [82, 159] width 95 height 22
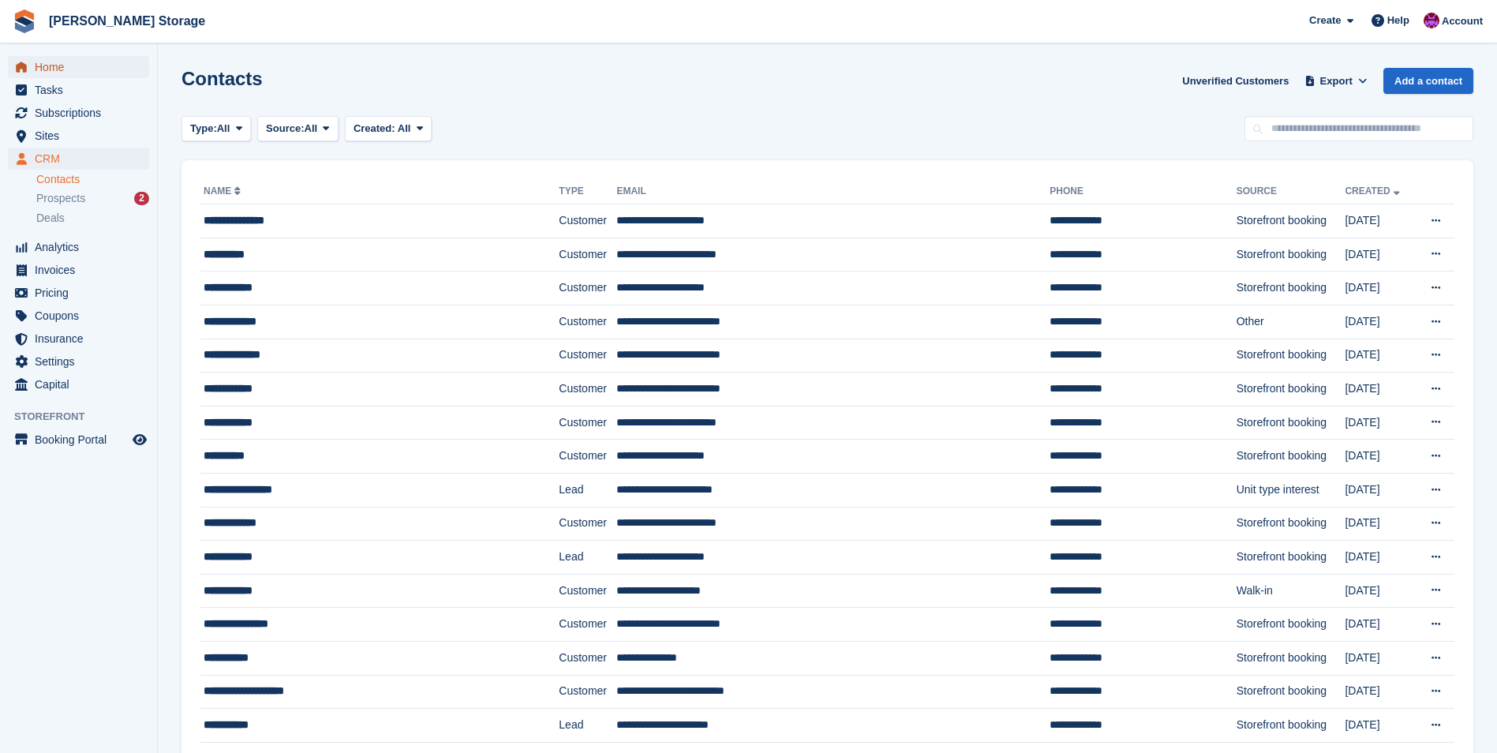
click at [49, 69] on span "Home" at bounding box center [82, 67] width 95 height 22
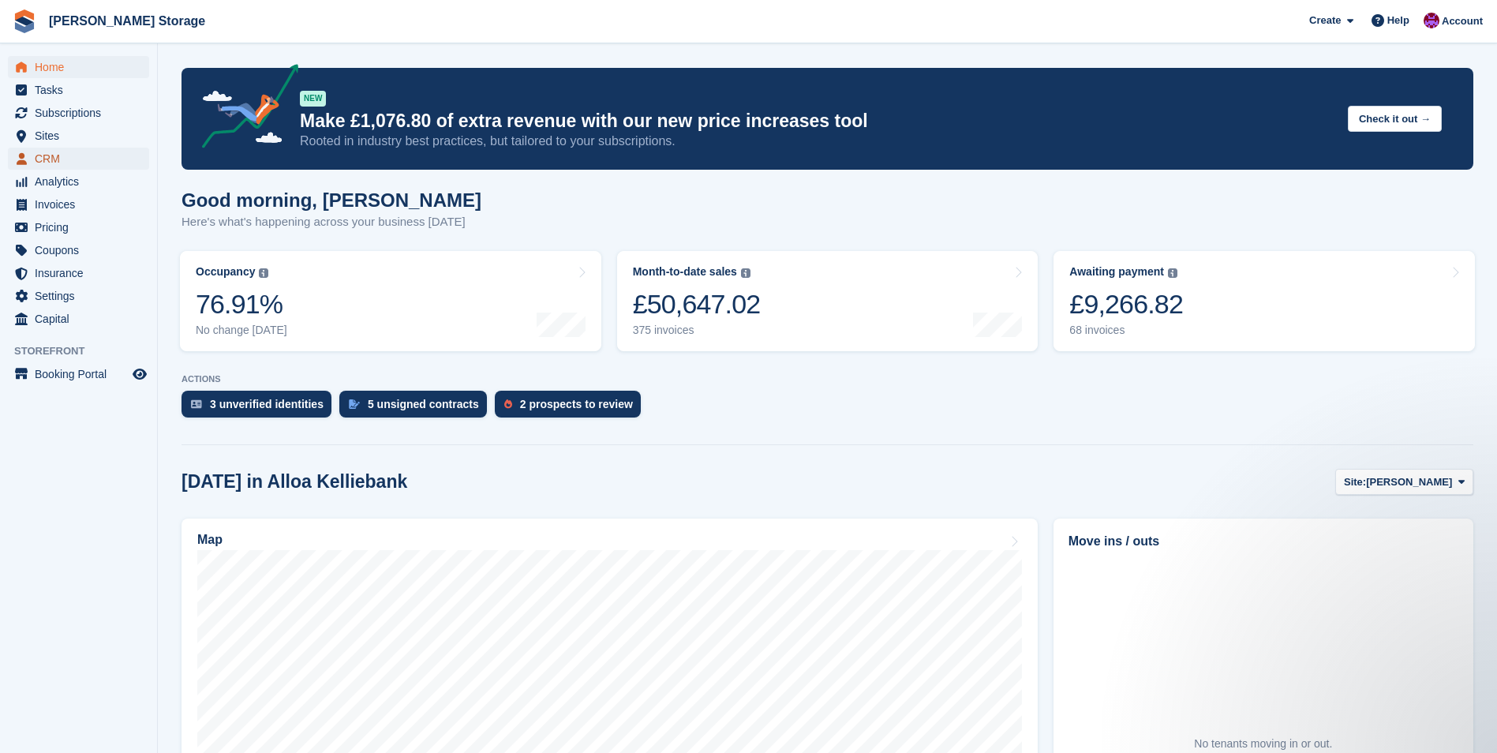
click at [60, 156] on span "CRM" at bounding box center [82, 159] width 95 height 22
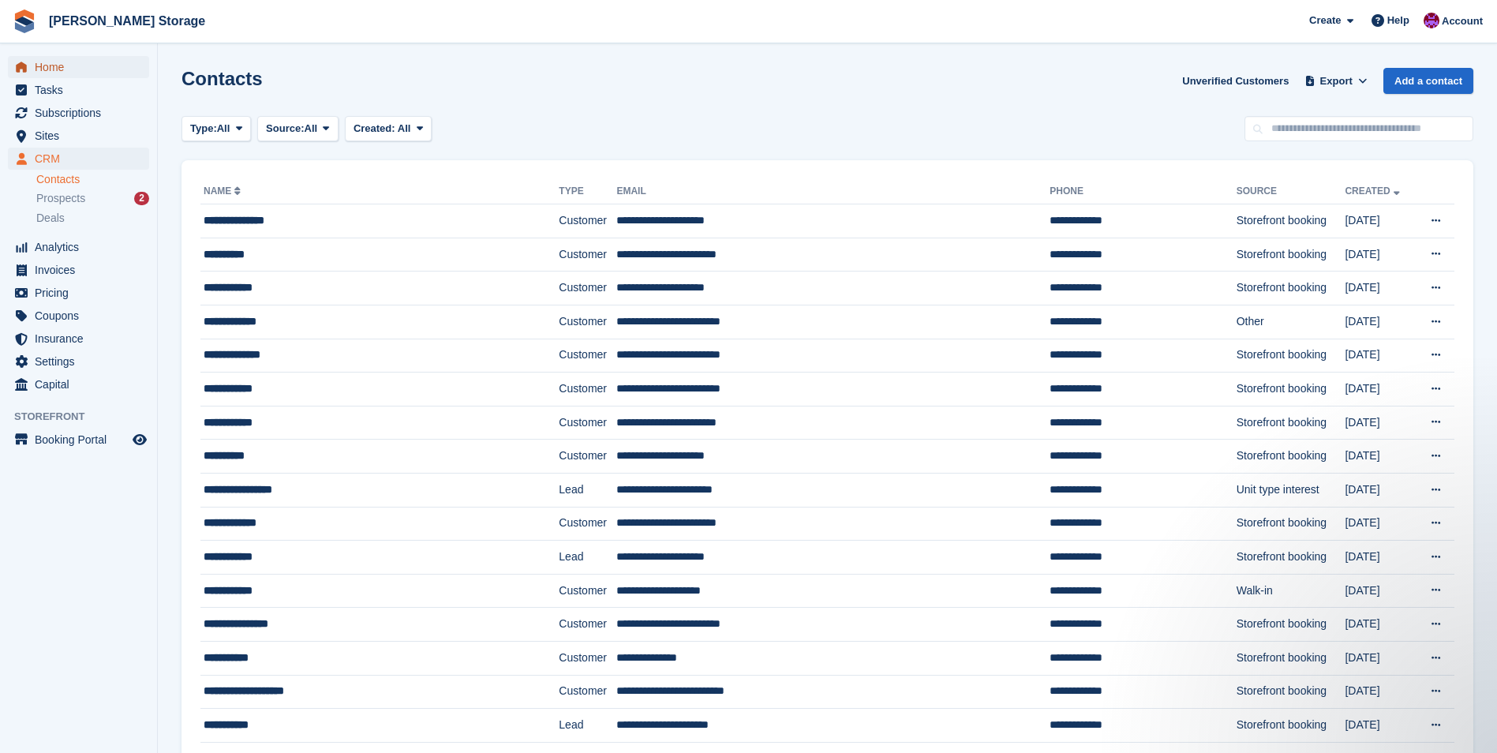
click at [65, 67] on span "Home" at bounding box center [82, 67] width 95 height 22
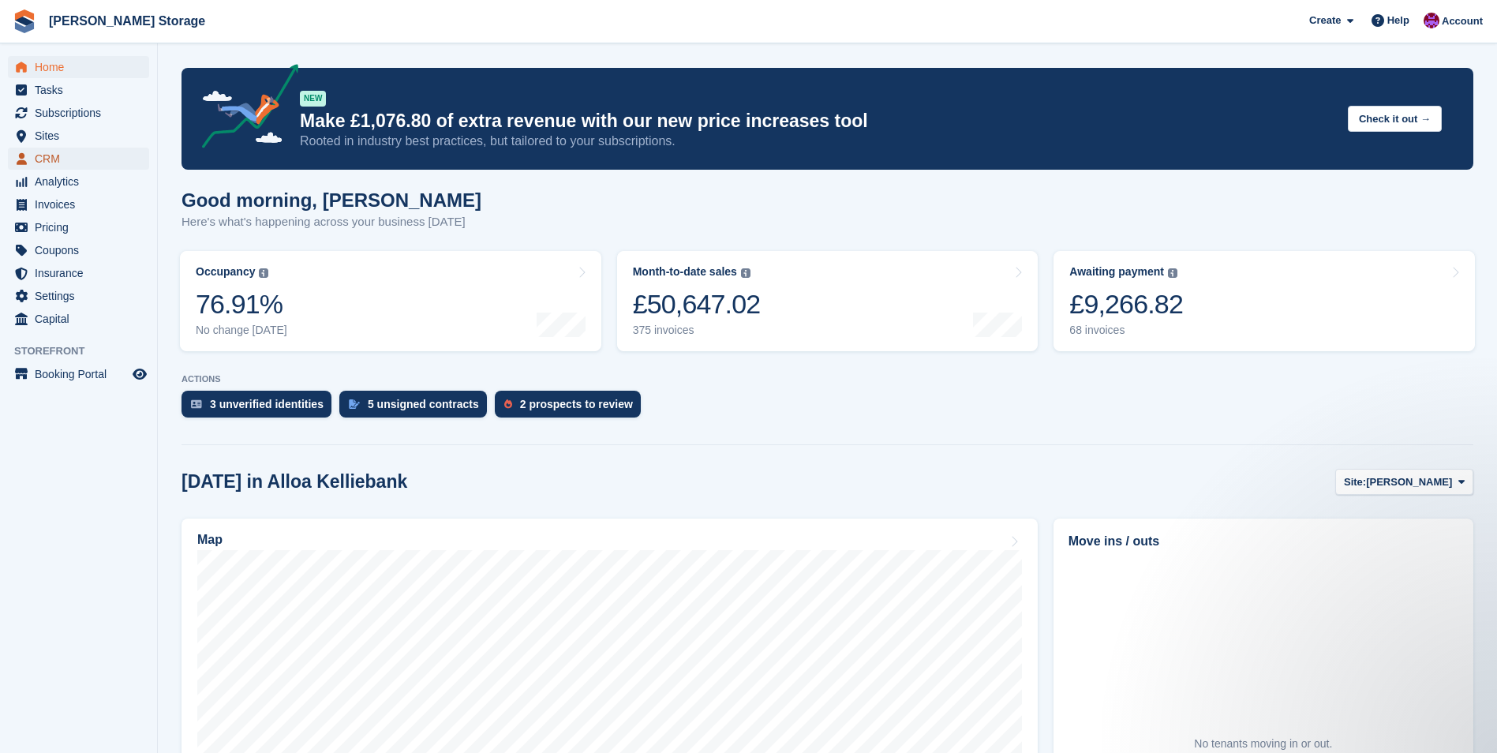
click at [66, 159] on span "CRM" at bounding box center [82, 159] width 95 height 22
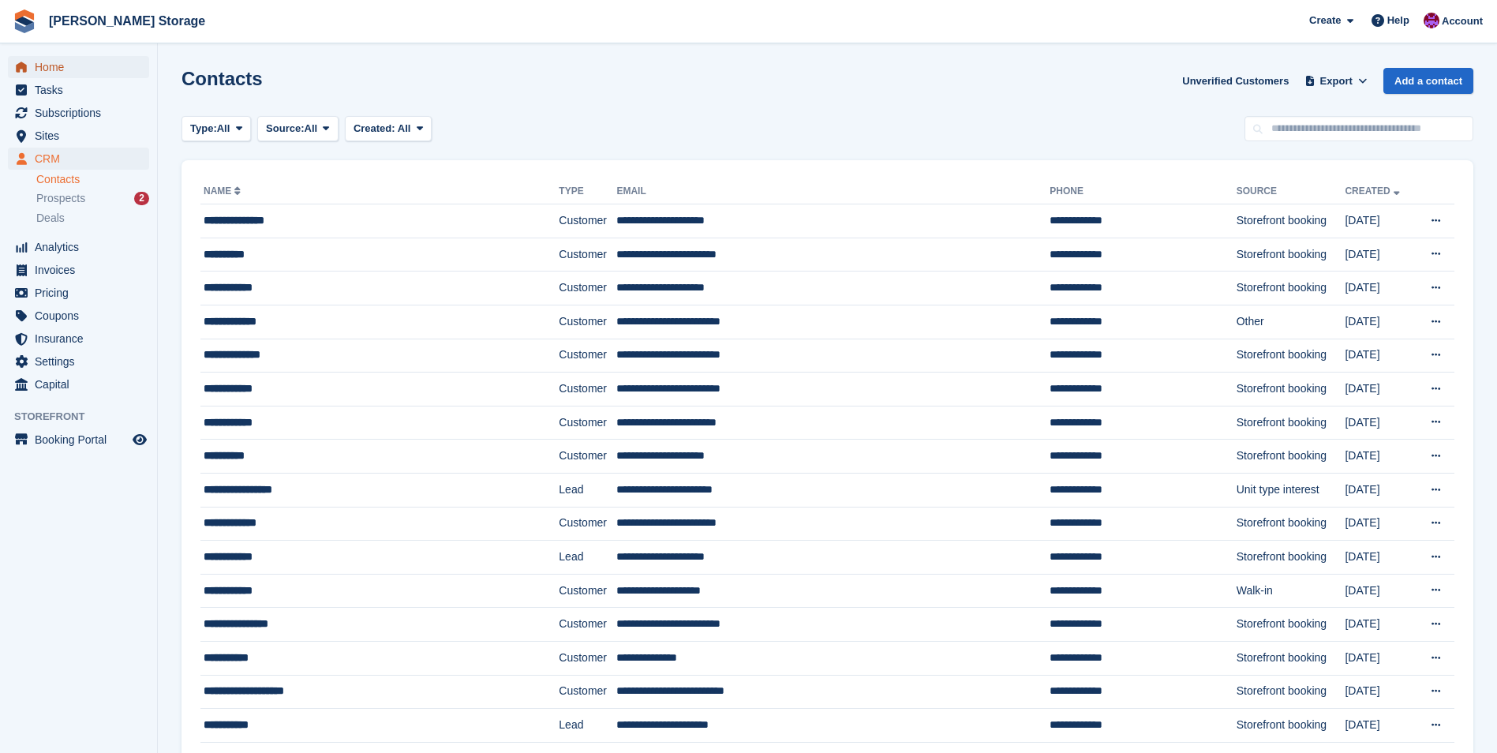
click at [51, 69] on span "Home" at bounding box center [82, 67] width 95 height 22
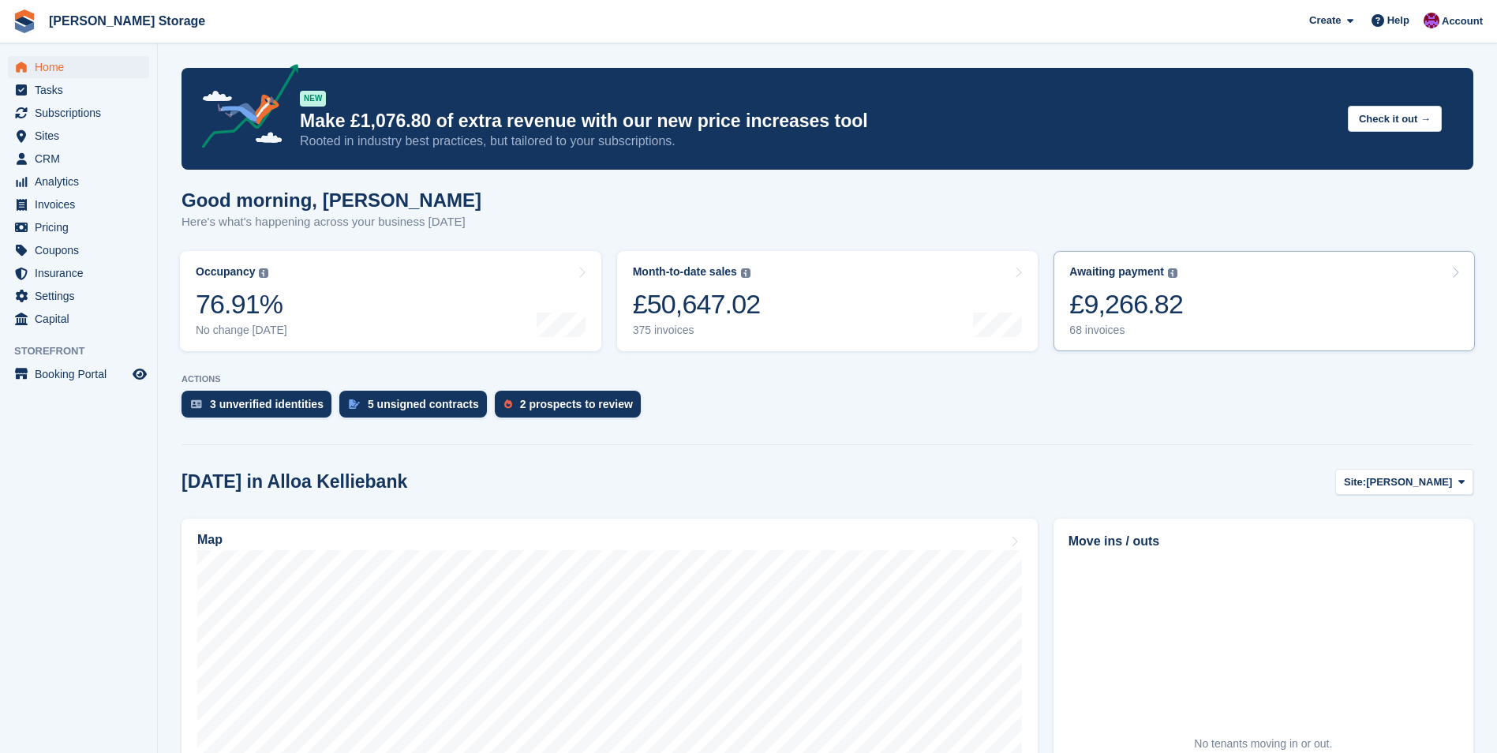
click at [1174, 302] on div "£9,266.82" at bounding box center [1127, 304] width 114 height 32
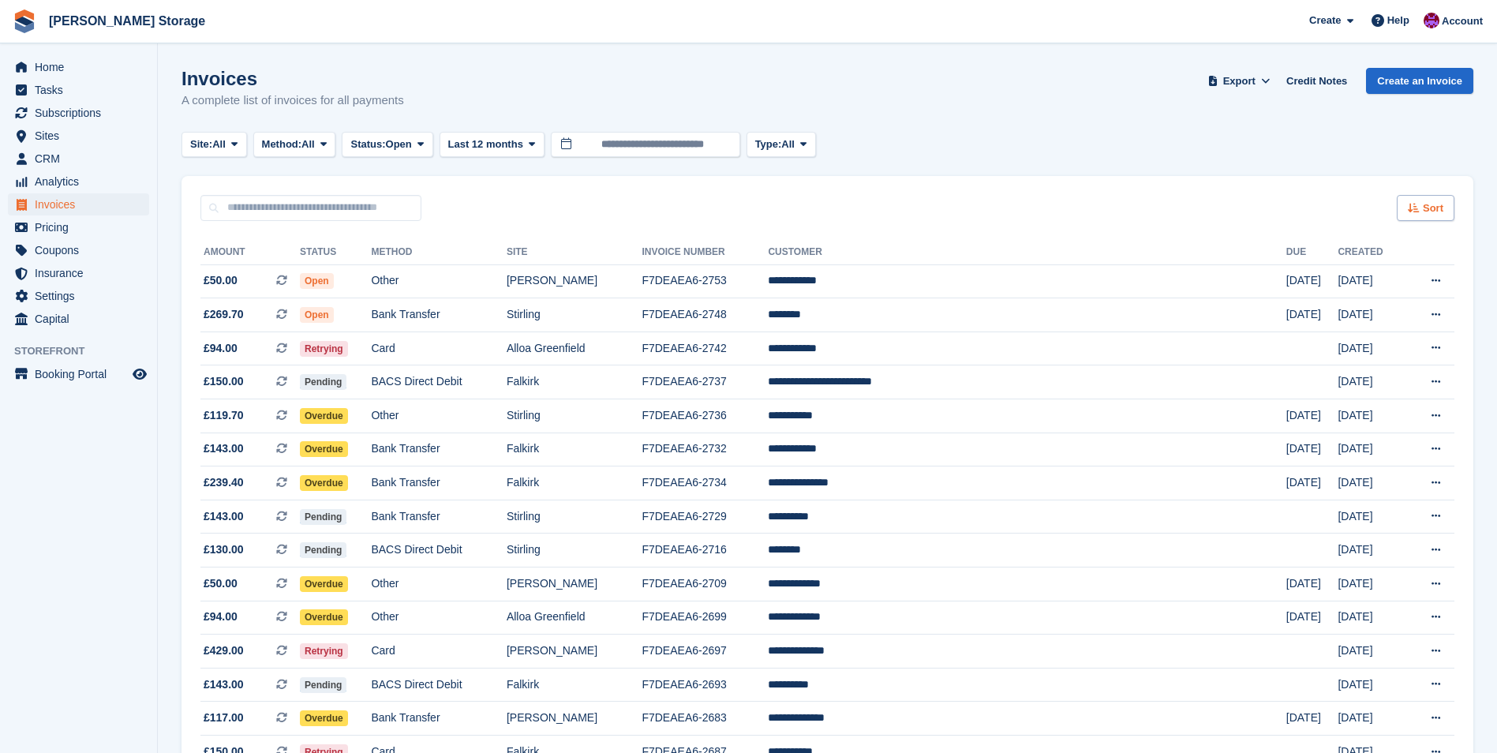
click at [1425, 212] on span "Sort" at bounding box center [1433, 208] width 21 height 16
click at [1391, 307] on span "Created (oldest first)" at bounding box center [1380, 313] width 108 height 13
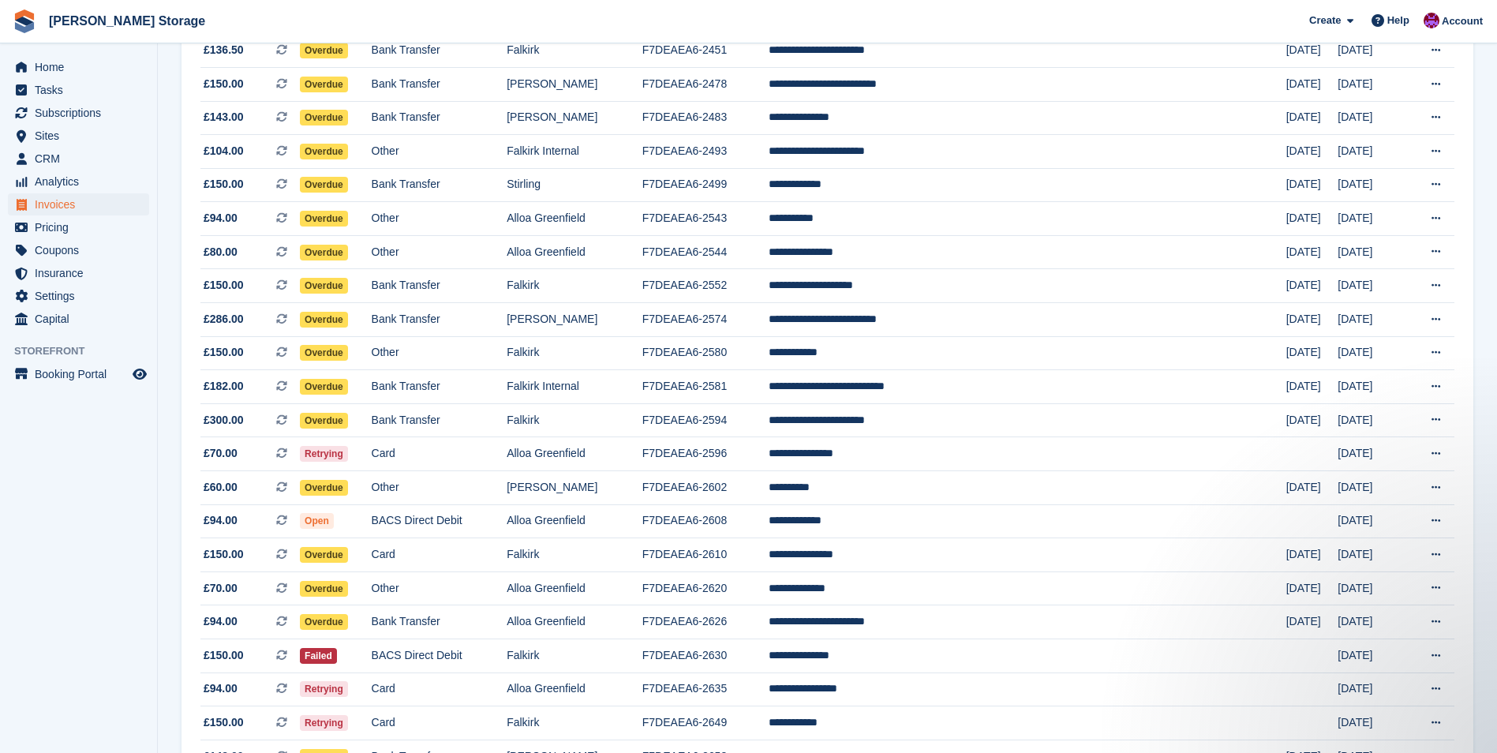
scroll to position [1184, 0]
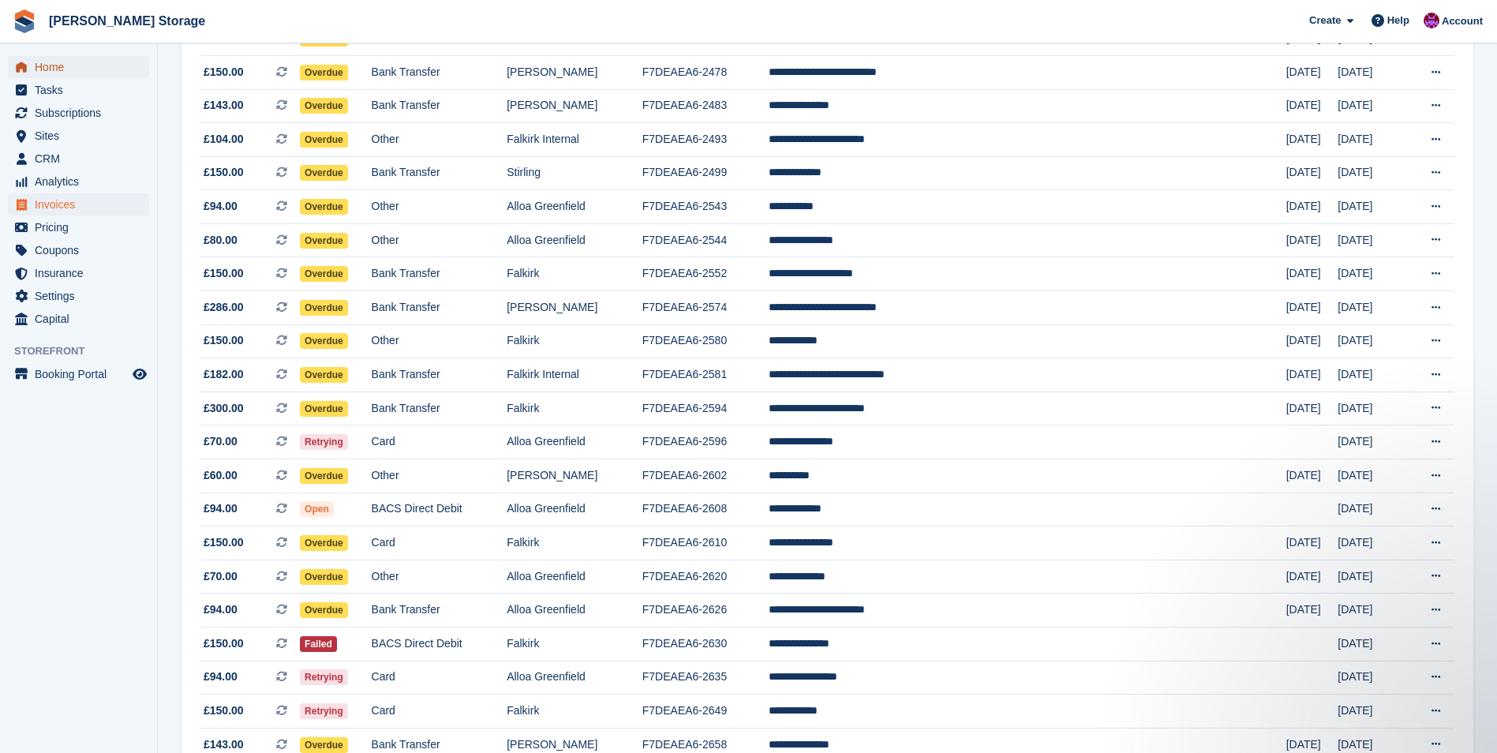
click at [62, 68] on span "Home" at bounding box center [82, 67] width 95 height 22
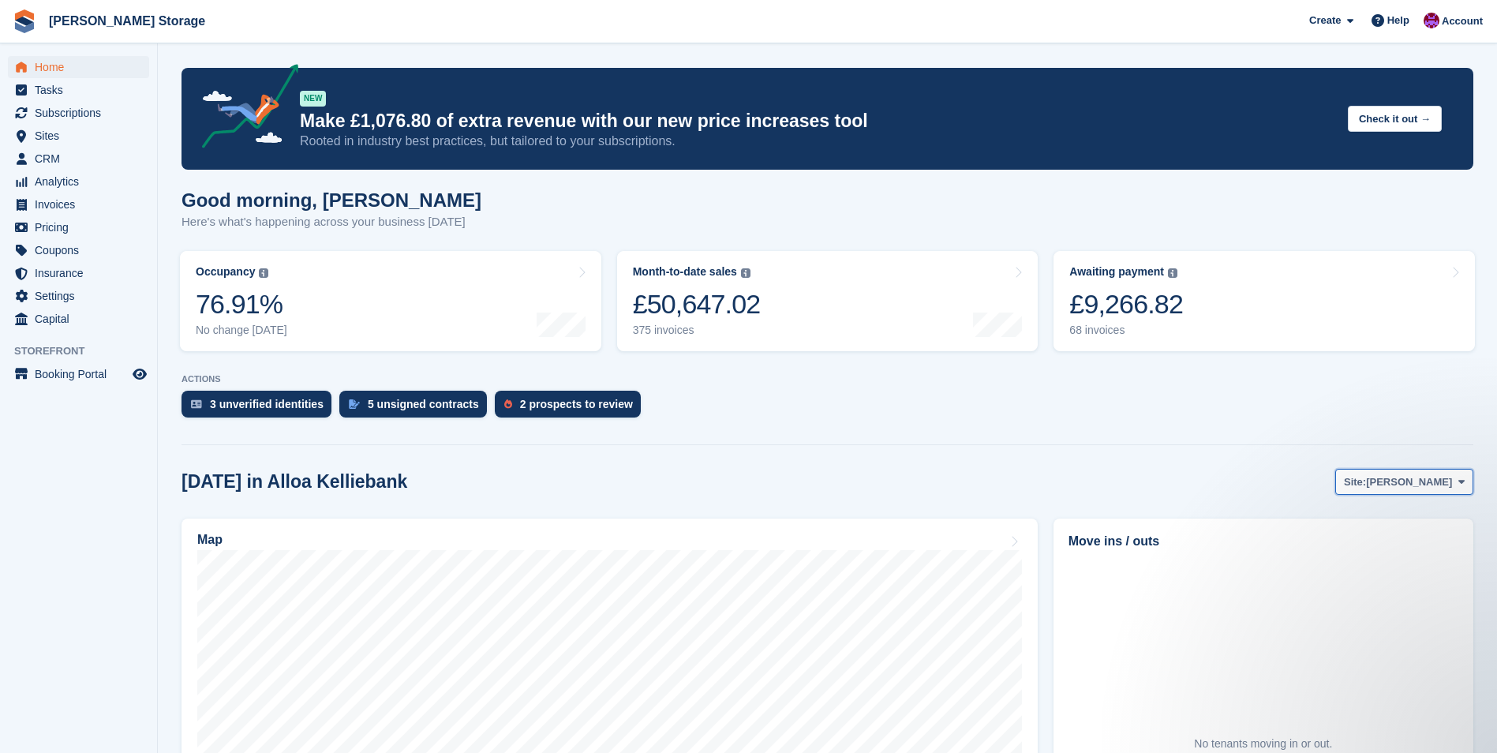
click at [1410, 489] on span "[PERSON_NAME]" at bounding box center [1409, 482] width 86 height 16
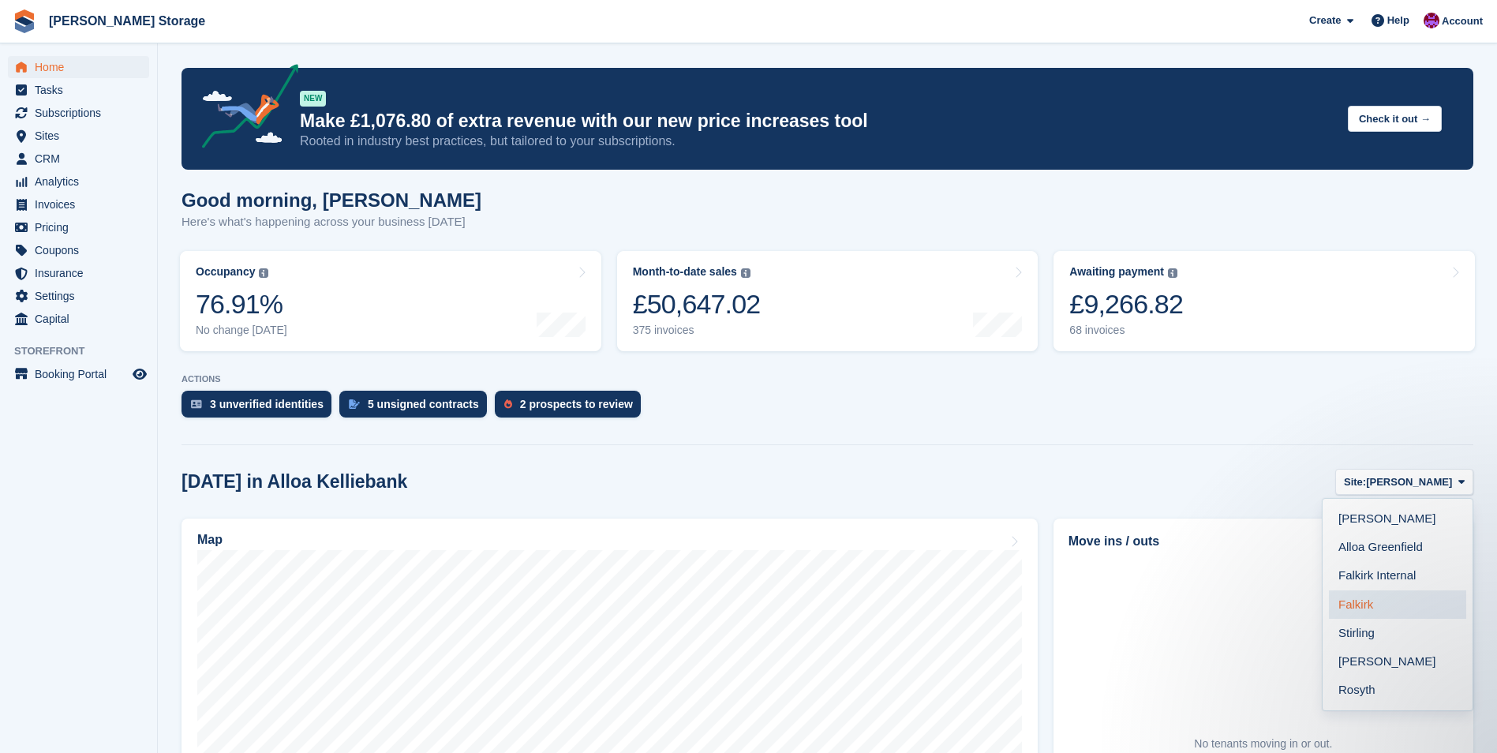
click at [1391, 607] on link "Falkirk" at bounding box center [1397, 604] width 137 height 28
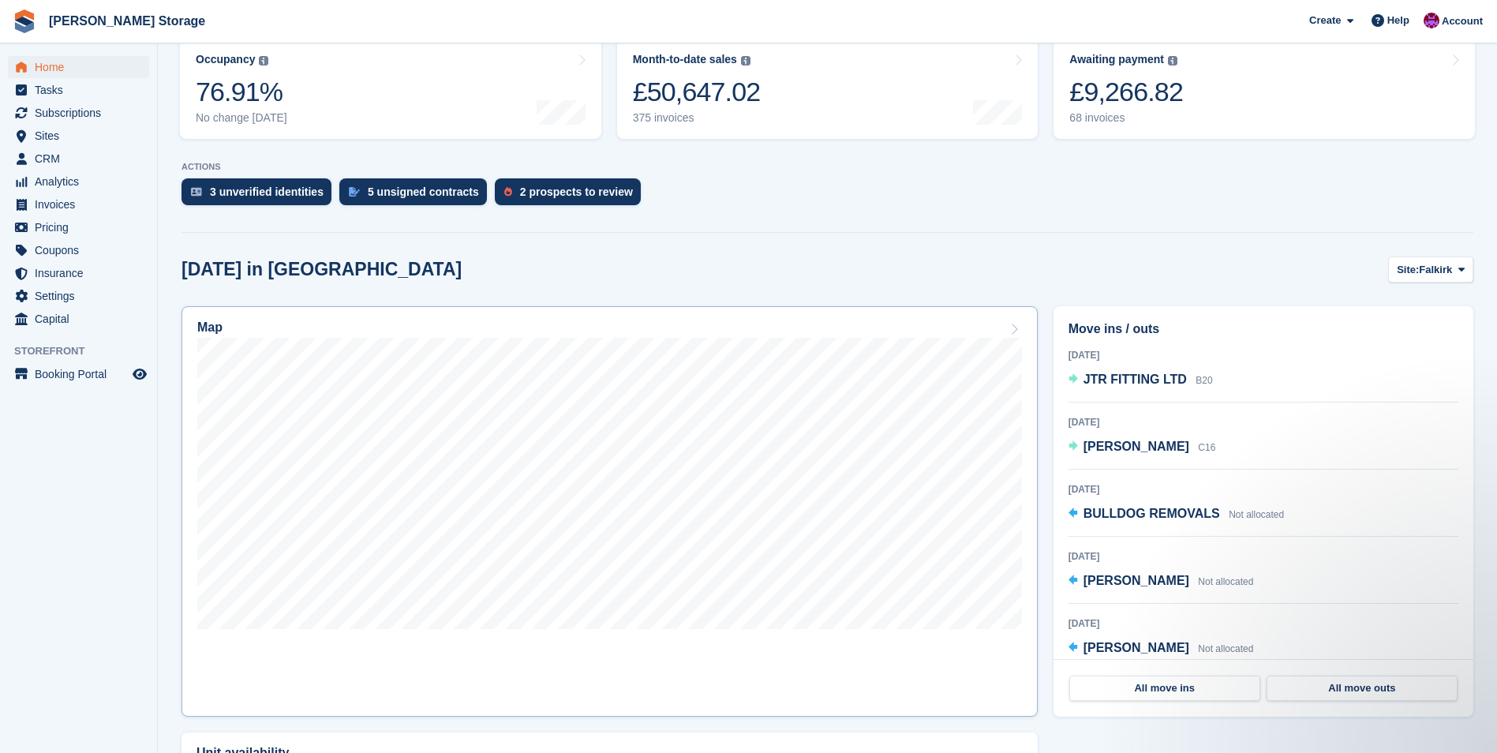
scroll to position [237, 0]
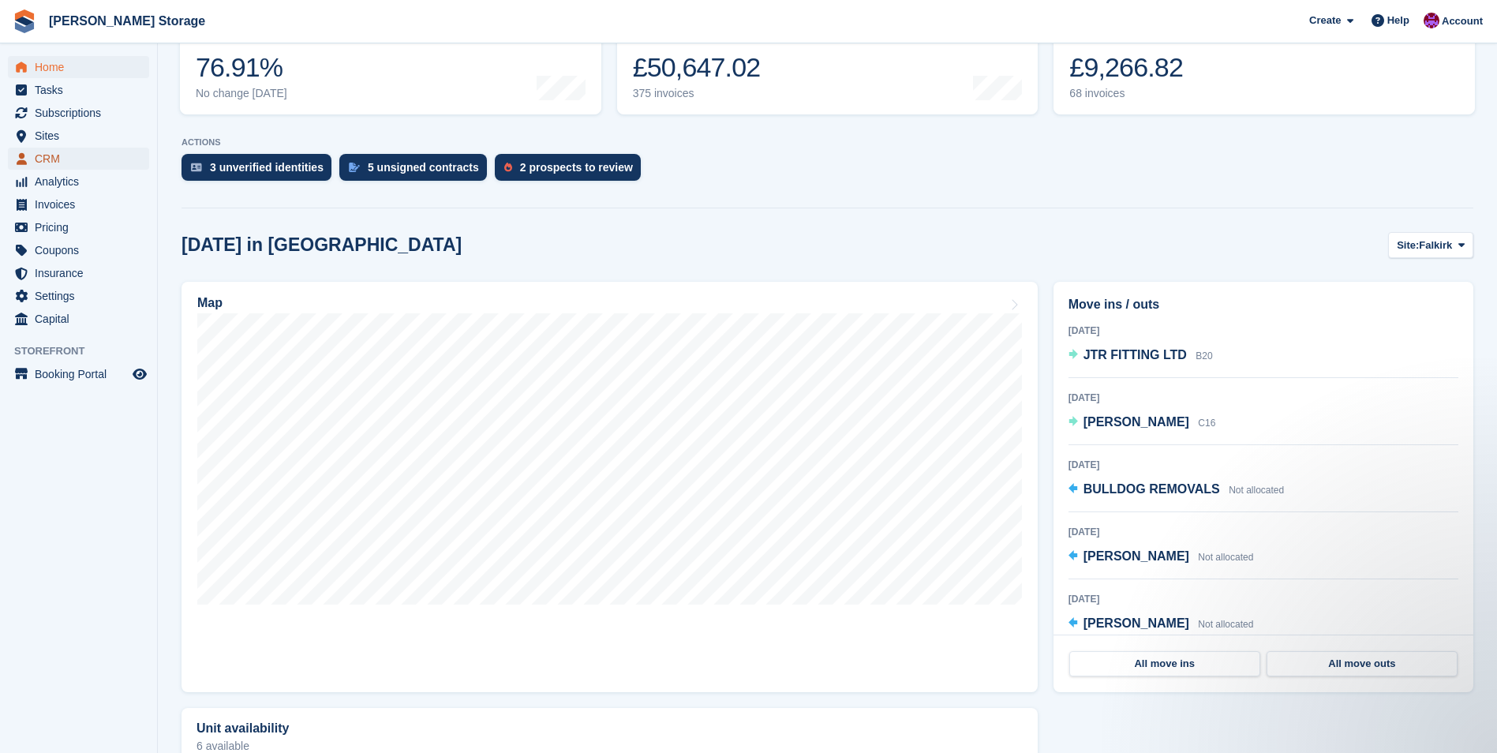
click at [28, 163] on span "menu" at bounding box center [21, 158] width 19 height 19
